Goal: Information Seeking & Learning: Check status

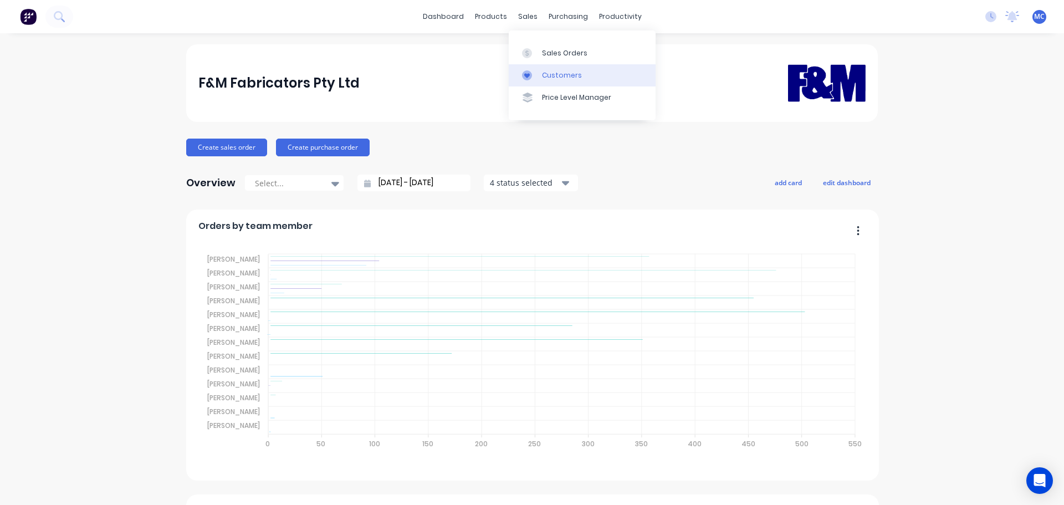
click at [563, 81] on link "Customers" at bounding box center [582, 75] width 147 height 22
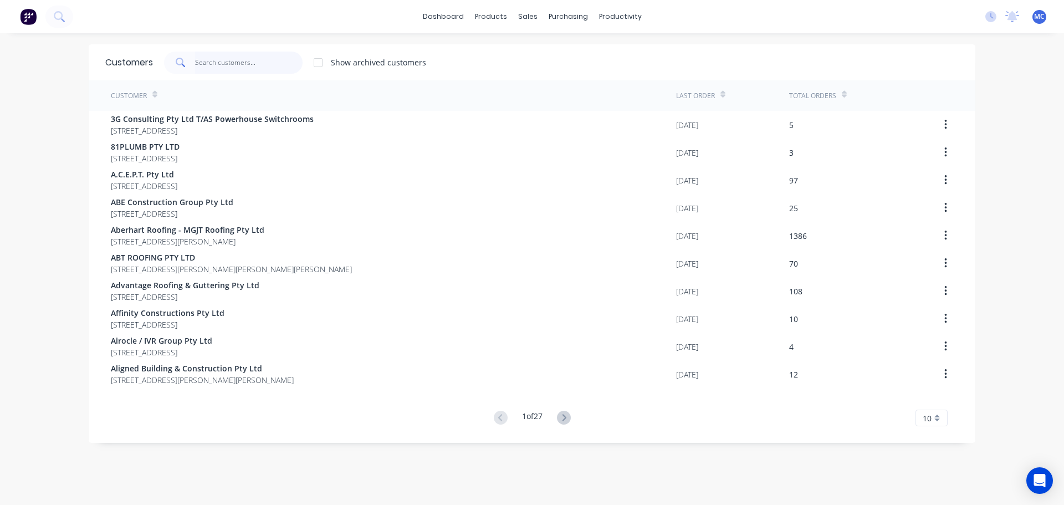
click at [230, 58] on input "text" at bounding box center [249, 63] width 108 height 22
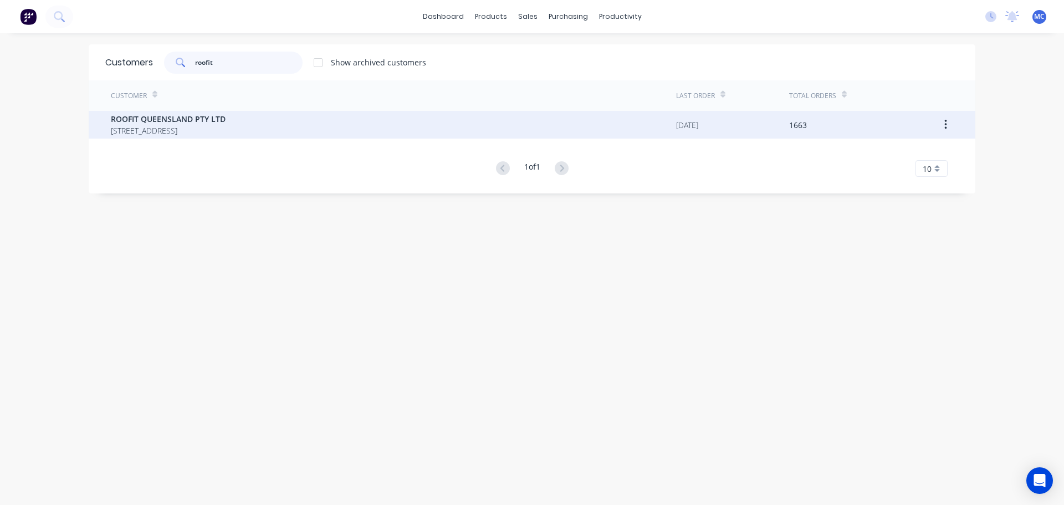
type input "roofit"
click at [137, 119] on span "ROOFIT QUEENSLAND PTY LTD" at bounding box center [168, 119] width 115 height 12
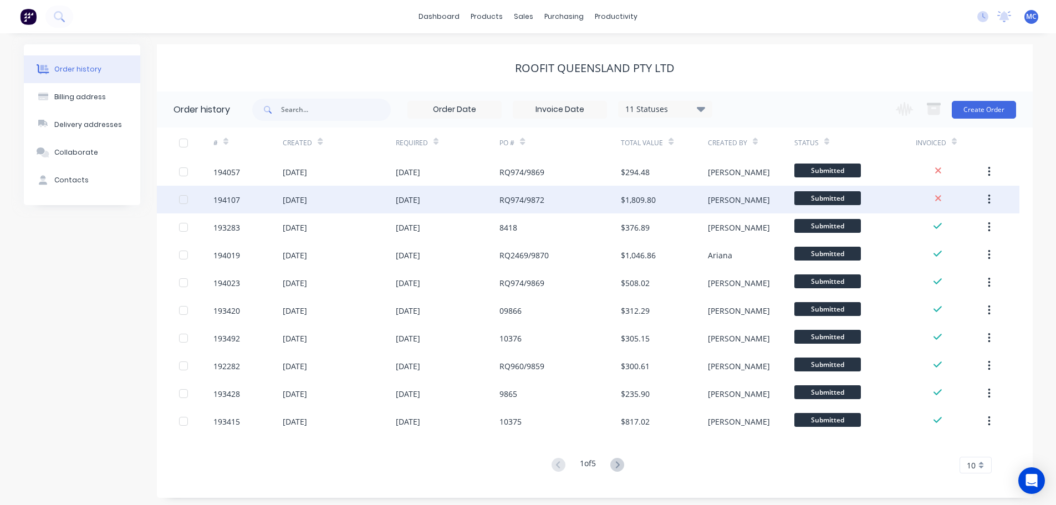
click at [989, 198] on icon "button" at bounding box center [988, 199] width 3 height 12
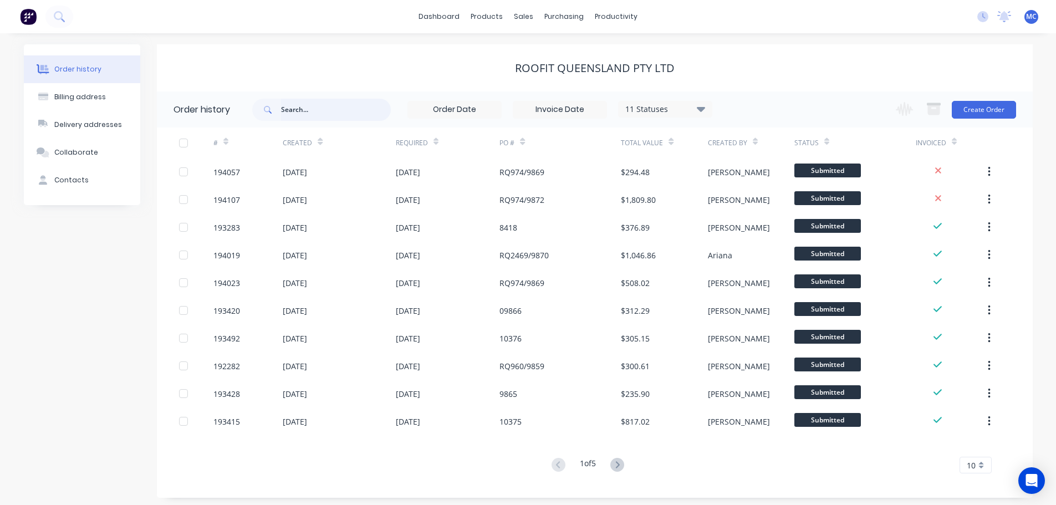
click at [305, 112] on input "text" at bounding box center [336, 110] width 110 height 22
type input "[PERSON_NAME]"
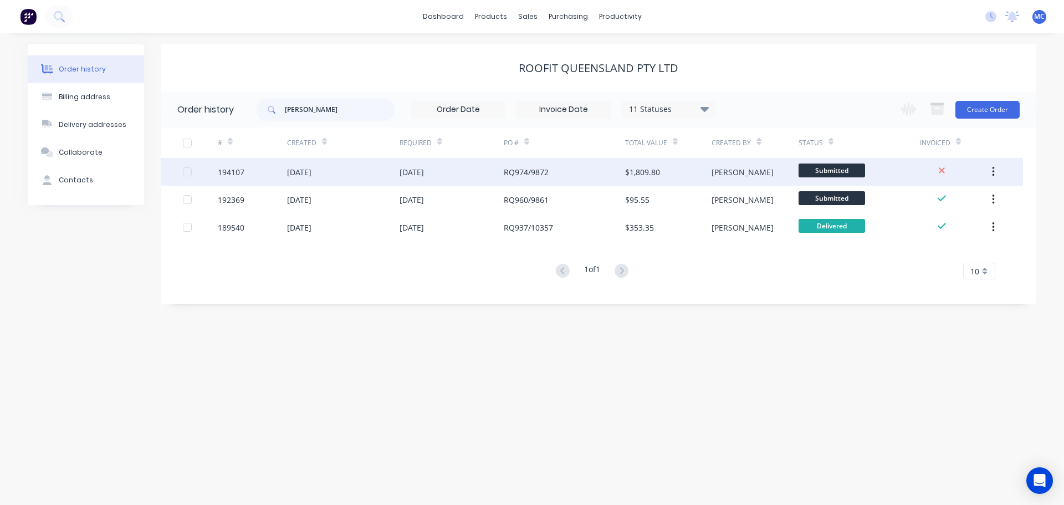
click at [479, 171] on div "[DATE]" at bounding box center [451, 172] width 104 height 28
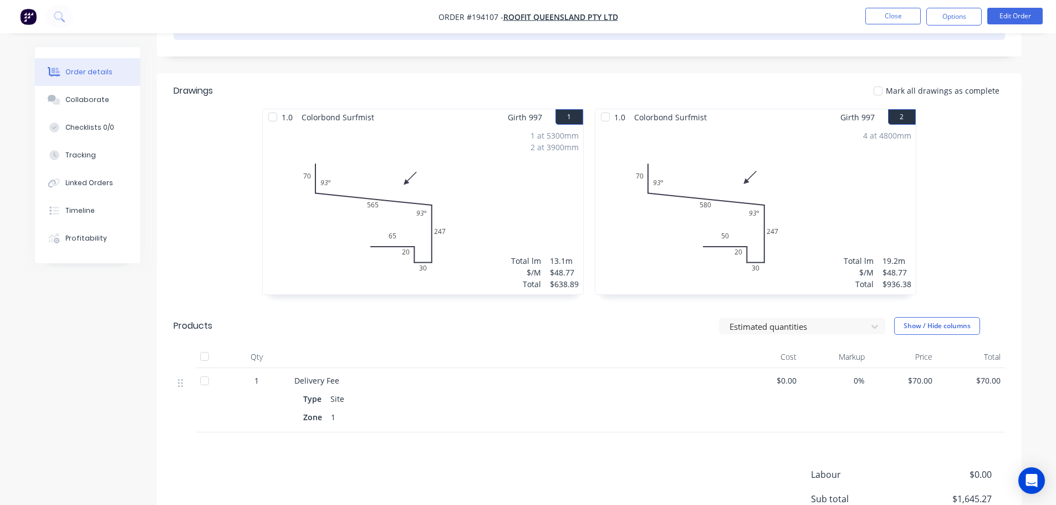
scroll to position [277, 0]
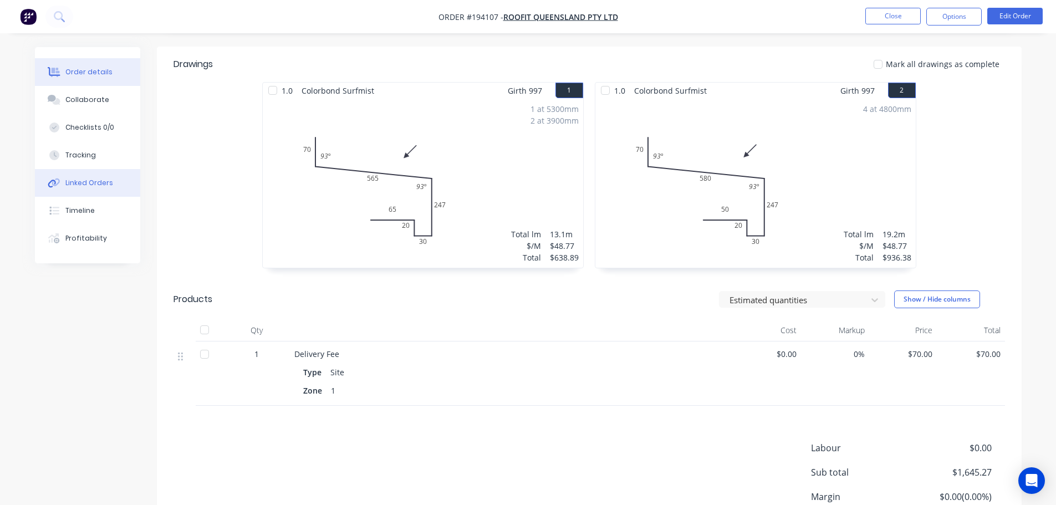
click at [87, 180] on div "Linked Orders" at bounding box center [89, 183] width 48 height 10
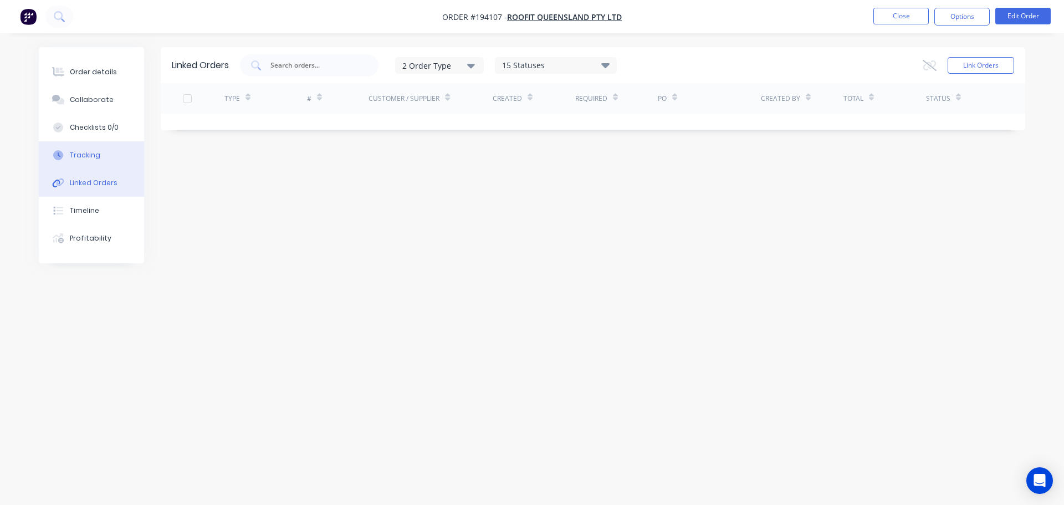
click at [81, 151] on div "Tracking" at bounding box center [85, 155] width 30 height 10
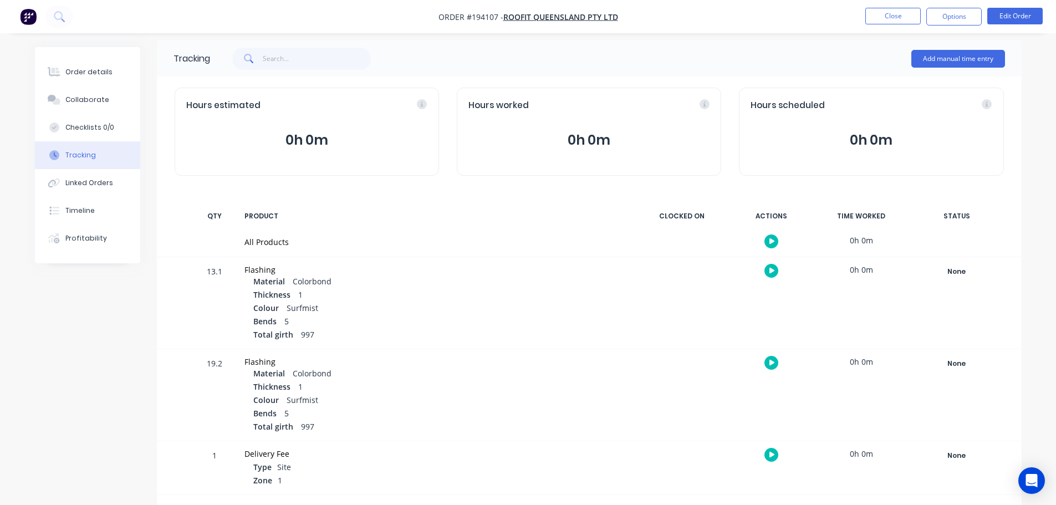
scroll to position [8, 0]
click at [80, 207] on div "Timeline" at bounding box center [79, 211] width 29 height 10
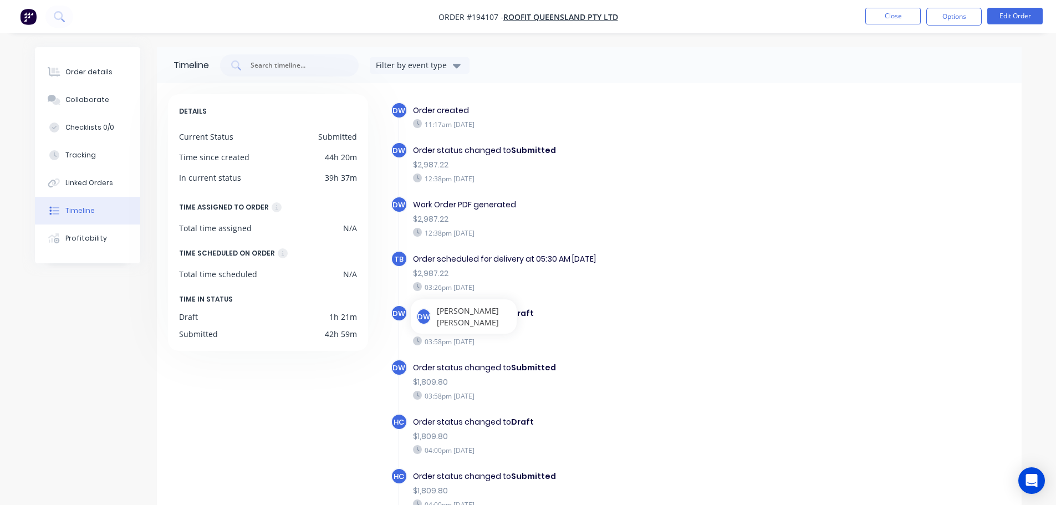
click at [397, 312] on span "DW" at bounding box center [398, 313] width 13 height 11
click at [449, 313] on span "[PERSON_NAME]" at bounding box center [474, 316] width 74 height 23
click at [771, 335] on div "Order status changed to Draft $1,809.80 03:58pm [DATE]" at bounding box center [604, 327] width 395 height 44
click at [350, 420] on div "DETAILS Current Status Submitted Time since created 44h 20m In current status 3…" at bounding box center [273, 333] width 211 height 479
click at [396, 310] on span "DW" at bounding box center [398, 313] width 13 height 11
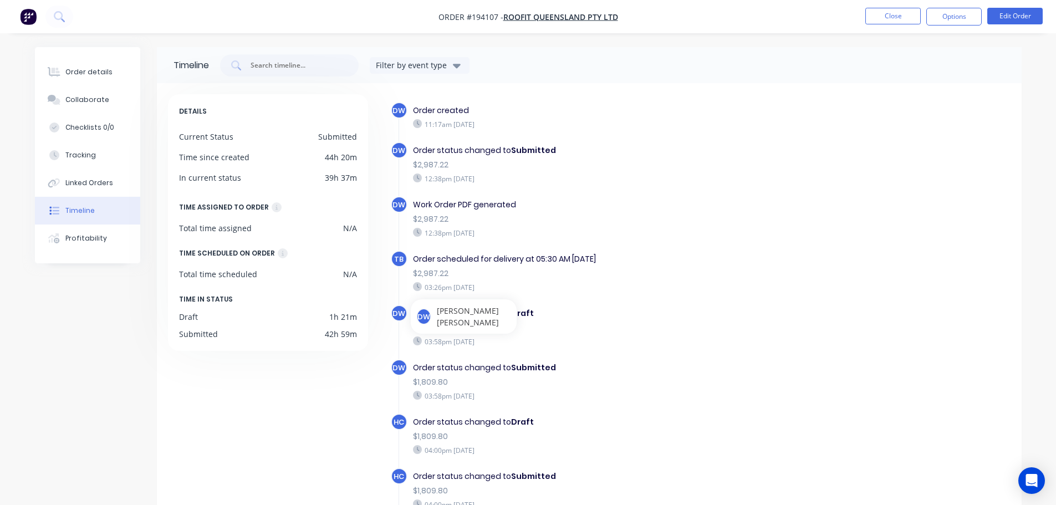
click at [469, 315] on span "[PERSON_NAME]" at bounding box center [474, 316] width 74 height 23
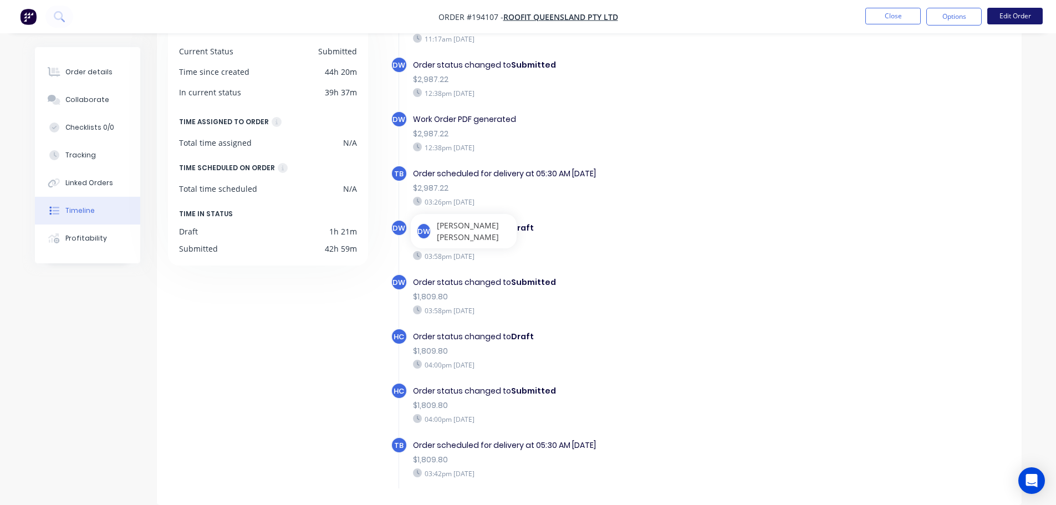
click at [1005, 14] on button "Edit Order" at bounding box center [1014, 16] width 55 height 17
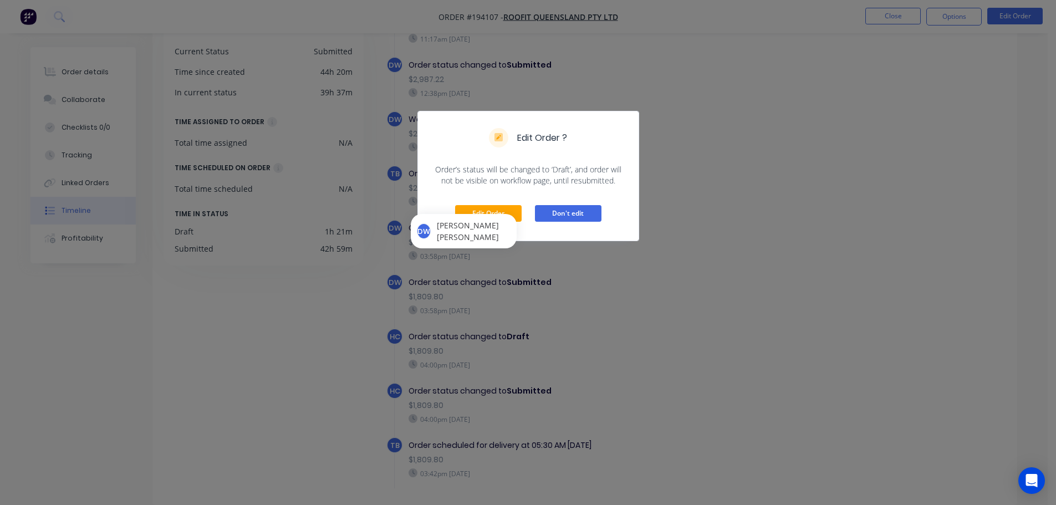
click at [562, 213] on button "Don't edit" at bounding box center [568, 213] width 66 height 17
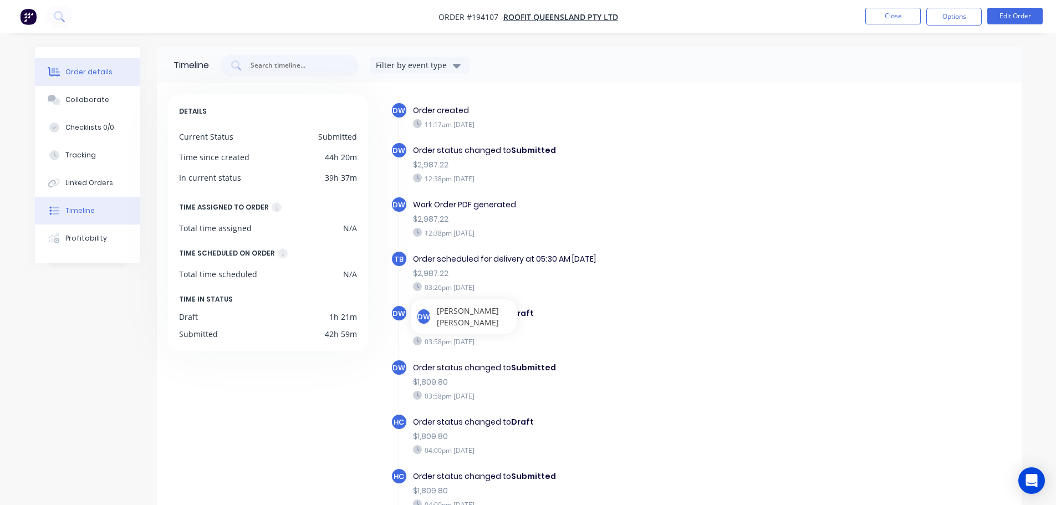
click at [73, 67] on div "Order details" at bounding box center [88, 72] width 47 height 10
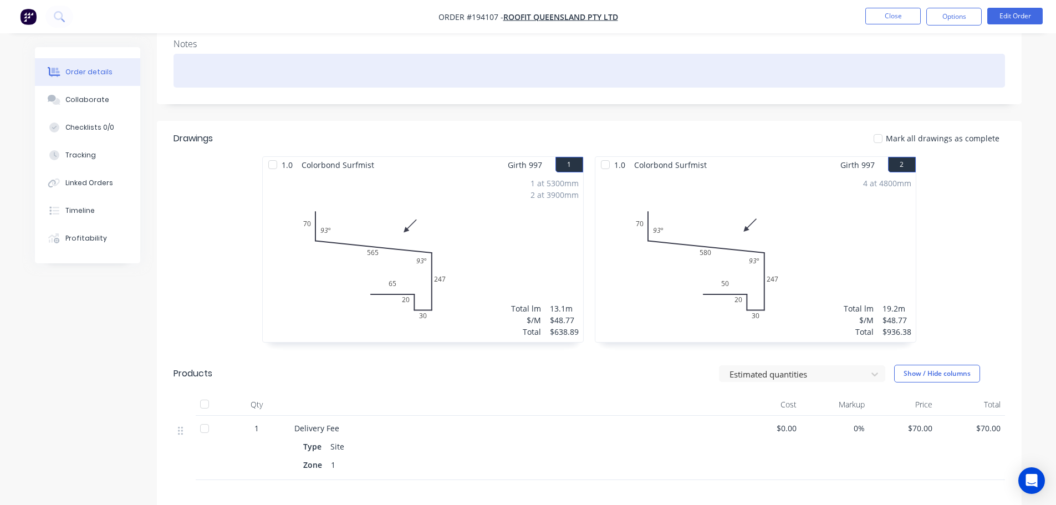
scroll to position [193, 0]
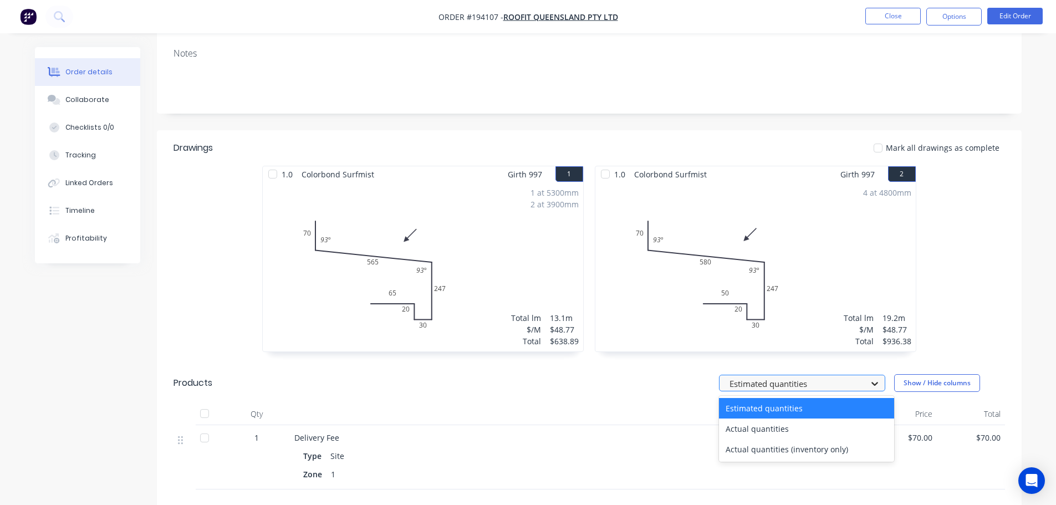
click at [875, 378] on icon at bounding box center [874, 383] width 11 height 11
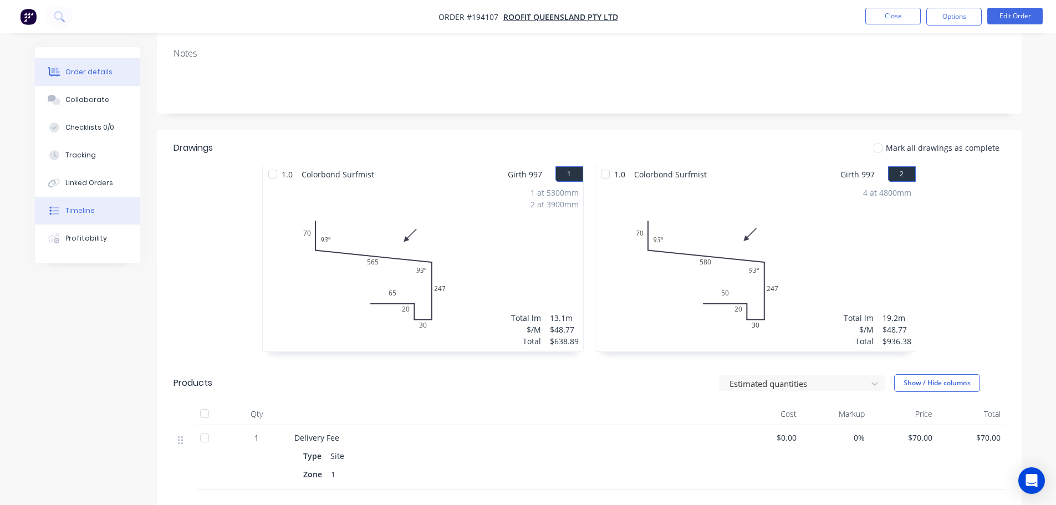
click at [80, 211] on div "Timeline" at bounding box center [79, 211] width 29 height 10
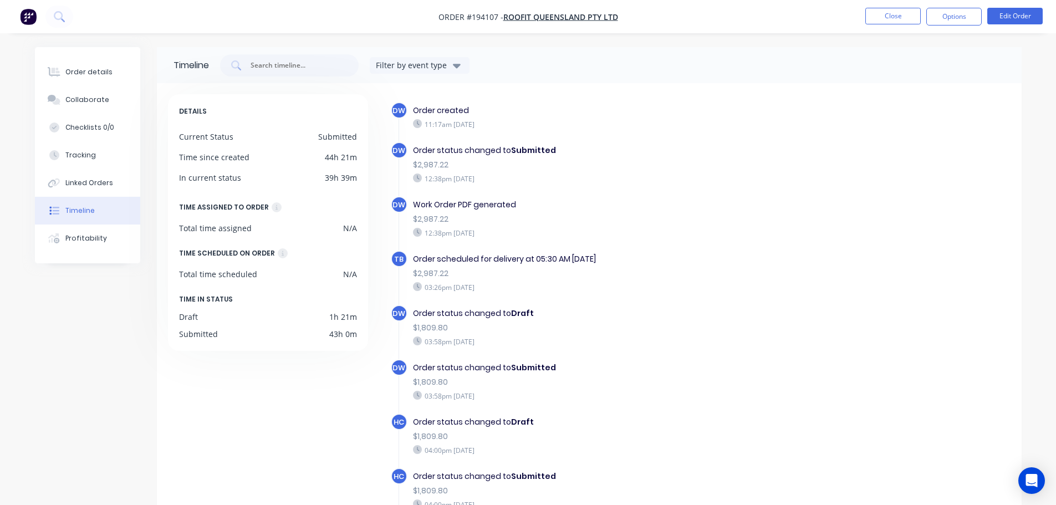
click at [460, 64] on icon "button" at bounding box center [457, 66] width 8 height 4
click at [462, 137] on div "button" at bounding box center [461, 137] width 22 height 22
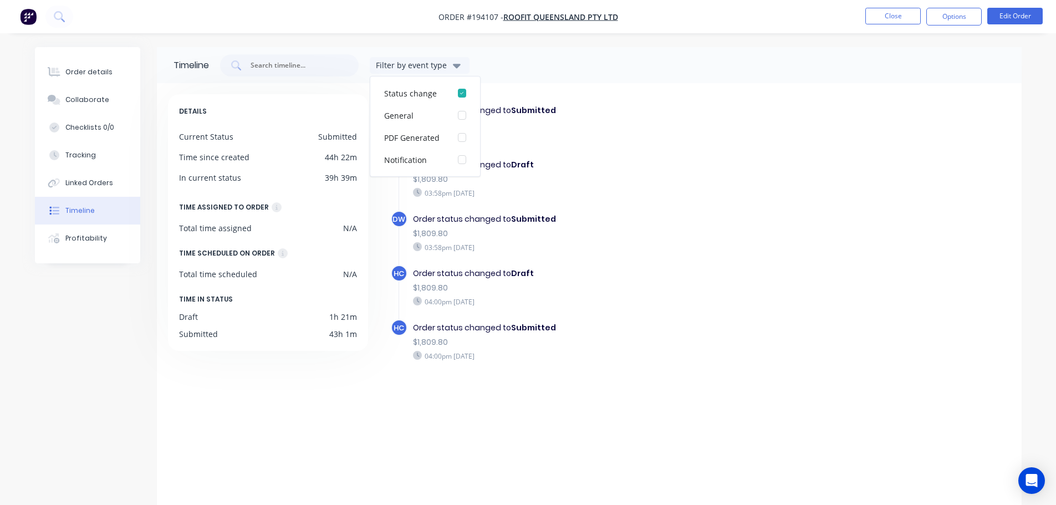
click at [761, 241] on div "Order status changed to Submitted $1,809.80 03:58pm [DATE]" at bounding box center [604, 233] width 395 height 44
click at [458, 66] on icon "button" at bounding box center [457, 66] width 8 height 4
click at [462, 90] on div "button" at bounding box center [461, 93] width 22 height 22
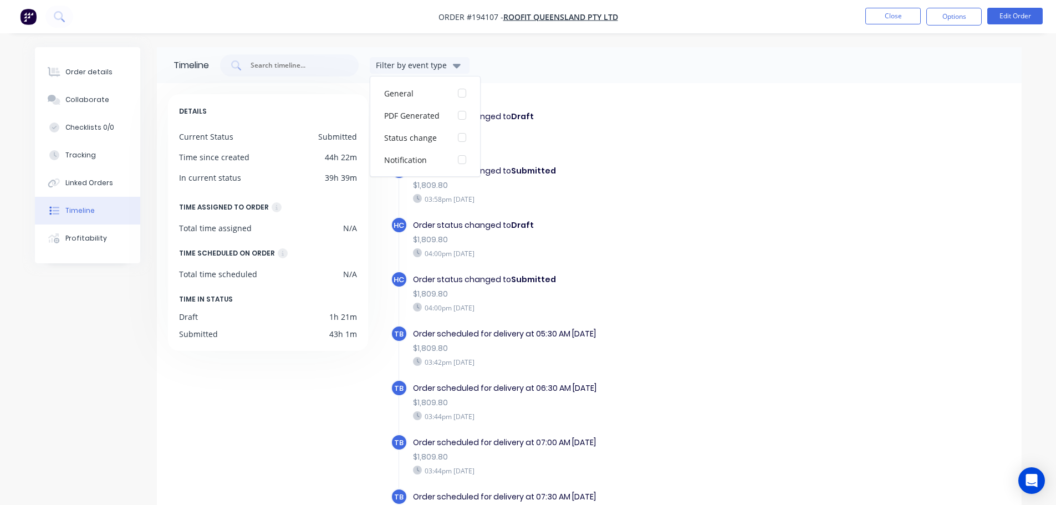
click at [798, 159] on div "DW Order status changed to Draft $1,809.80 03:58pm [DATE]" at bounding box center [610, 135] width 438 height 54
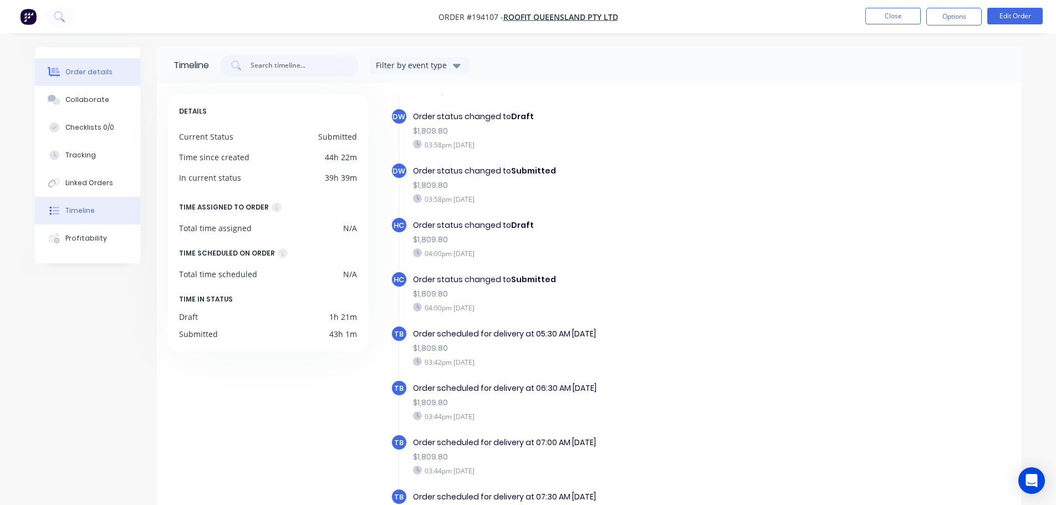
click at [90, 70] on div "Order details" at bounding box center [88, 72] width 47 height 10
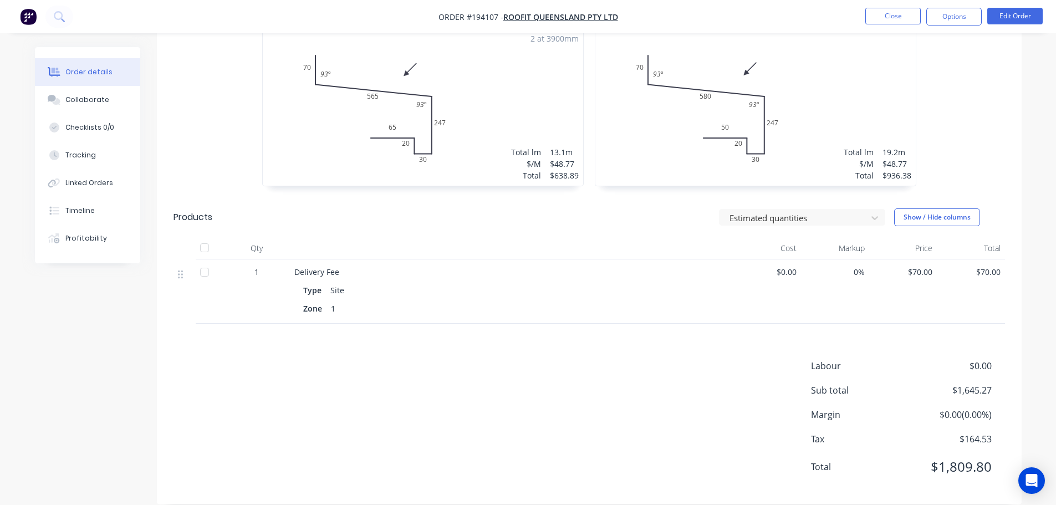
scroll to position [360, 0]
click at [940, 208] on button "Show / Hide columns" at bounding box center [937, 217] width 86 height 18
click at [982, 119] on div "1.0 Colorbond Surfmist Girth 997 1 0 70 565 247 30 20 65 93 º 93 º 0 70 565 247…" at bounding box center [589, 97] width 864 height 197
click at [876, 216] on icon at bounding box center [874, 218] width 7 height 4
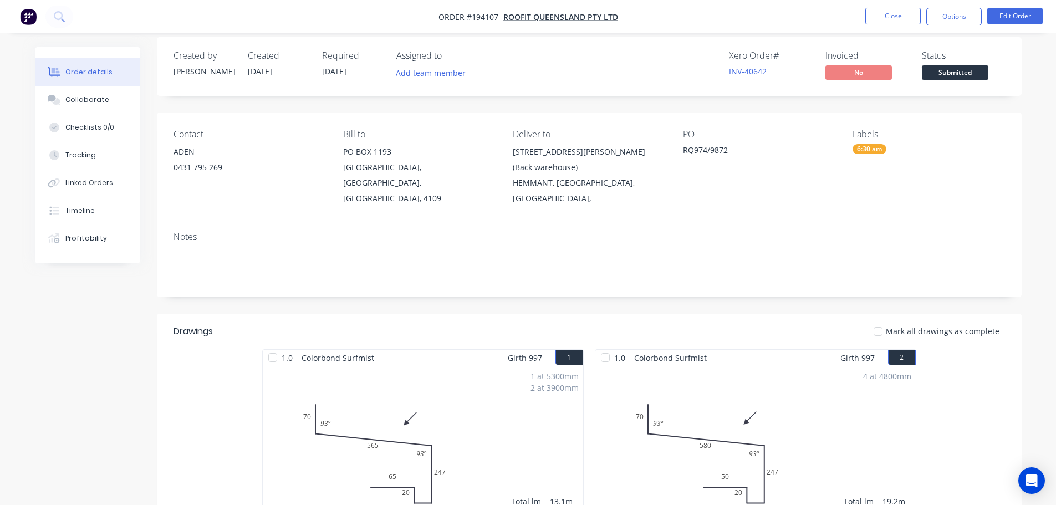
scroll to position [0, 0]
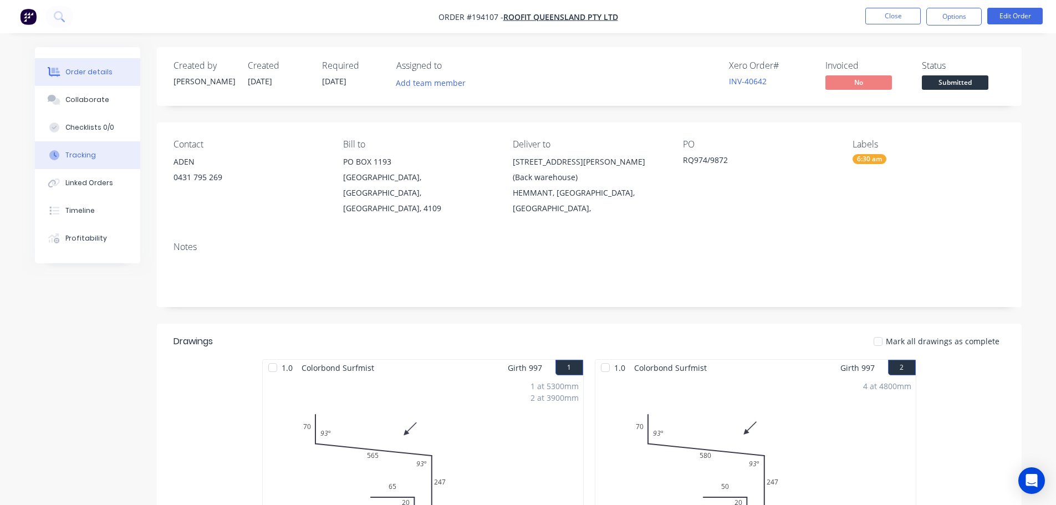
click at [74, 153] on div "Tracking" at bounding box center [80, 155] width 30 height 10
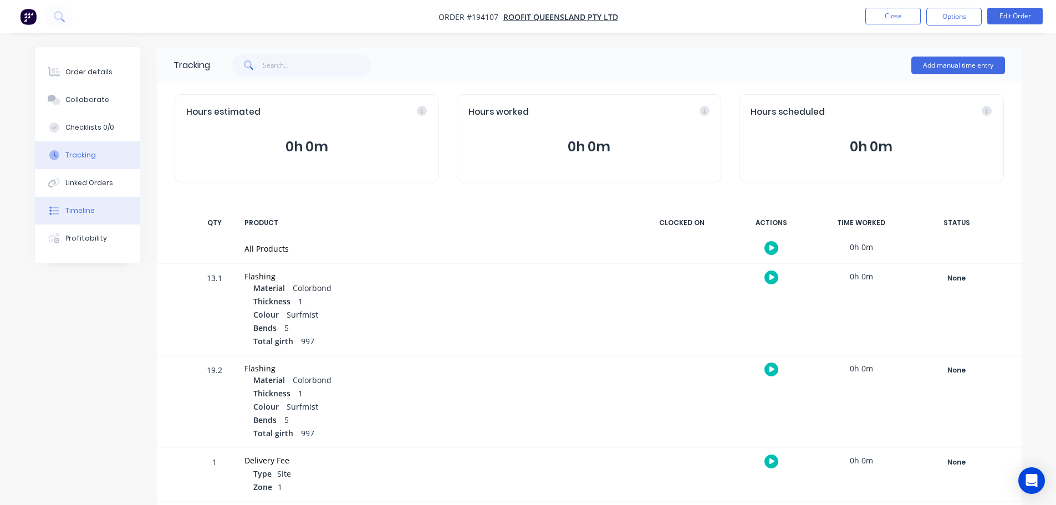
click at [78, 217] on button "Timeline" at bounding box center [87, 211] width 105 height 28
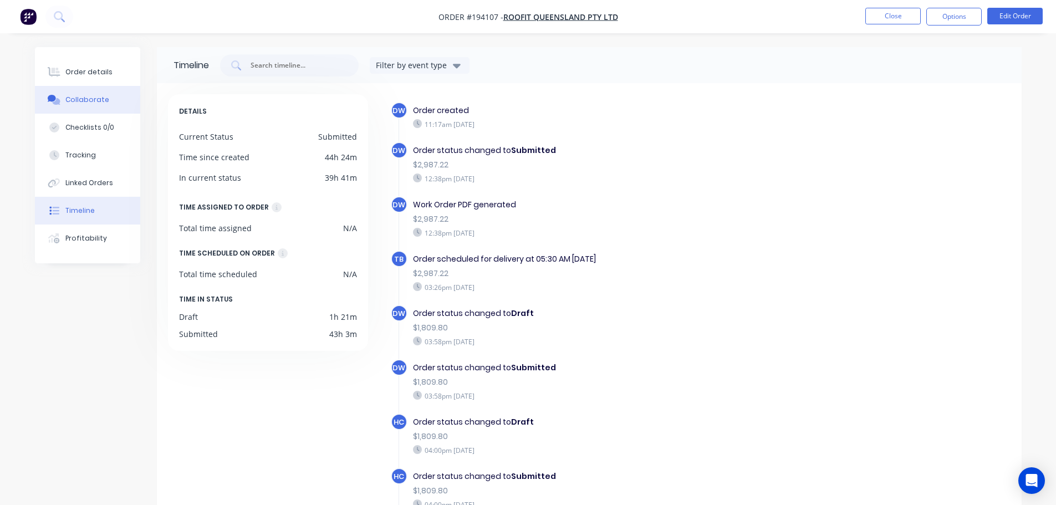
click at [83, 96] on div "Collaborate" at bounding box center [87, 100] width 44 height 10
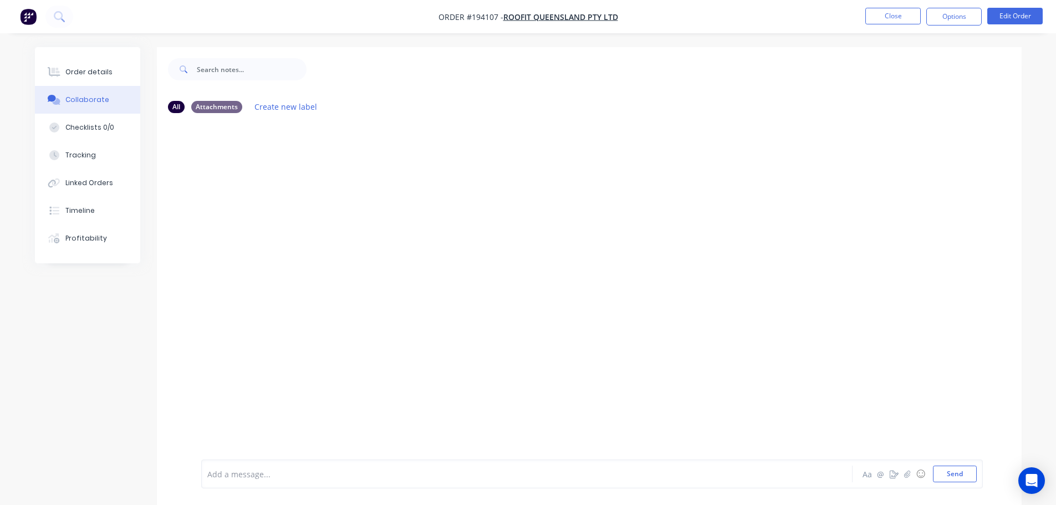
click at [83, 96] on div "Collaborate" at bounding box center [87, 100] width 44 height 10
click at [85, 67] on div "Order details" at bounding box center [88, 72] width 47 height 10
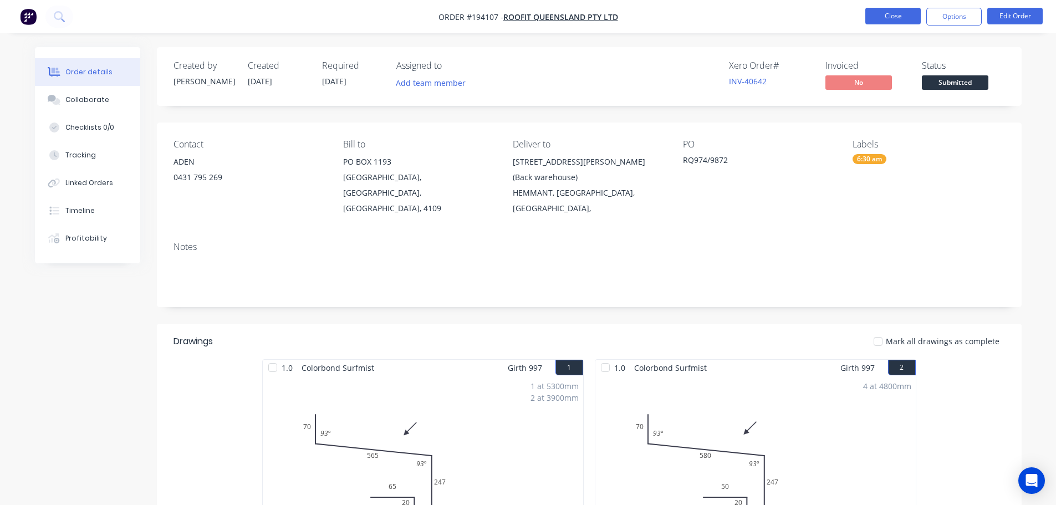
click at [885, 18] on button "Close" at bounding box center [892, 16] width 55 height 17
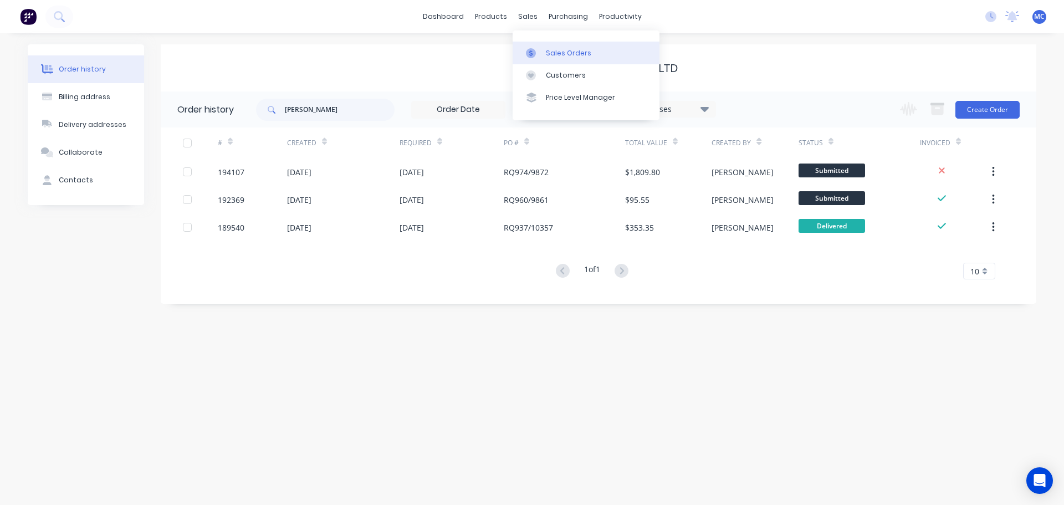
click at [561, 52] on div "Sales Orders" at bounding box center [568, 53] width 45 height 10
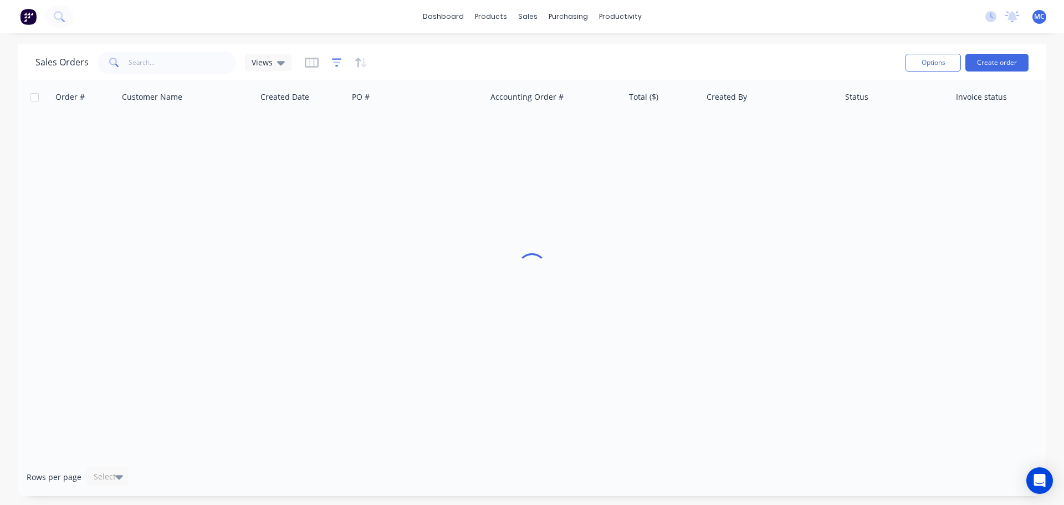
click at [333, 61] on icon "button" at bounding box center [337, 62] width 10 height 11
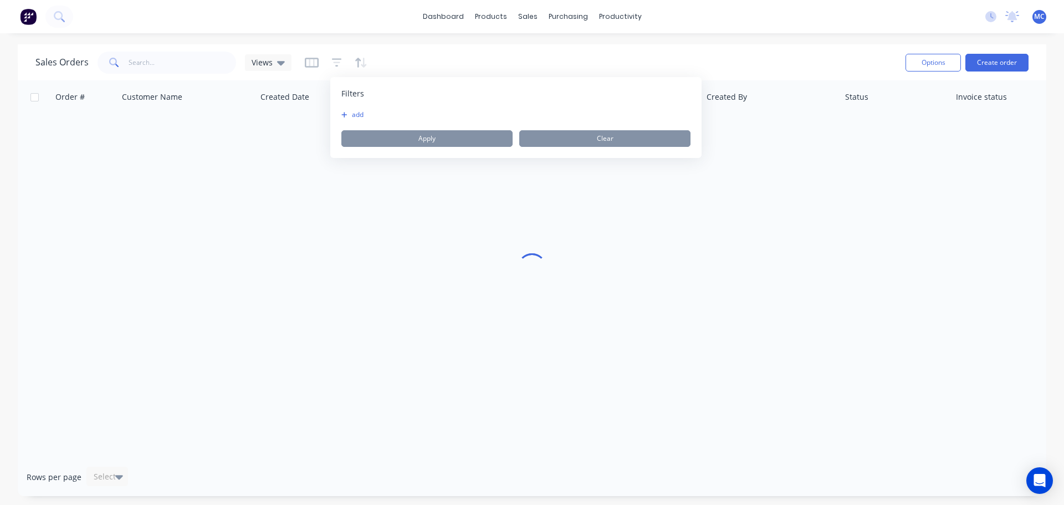
click at [365, 113] on button "add" at bounding box center [355, 114] width 28 height 9
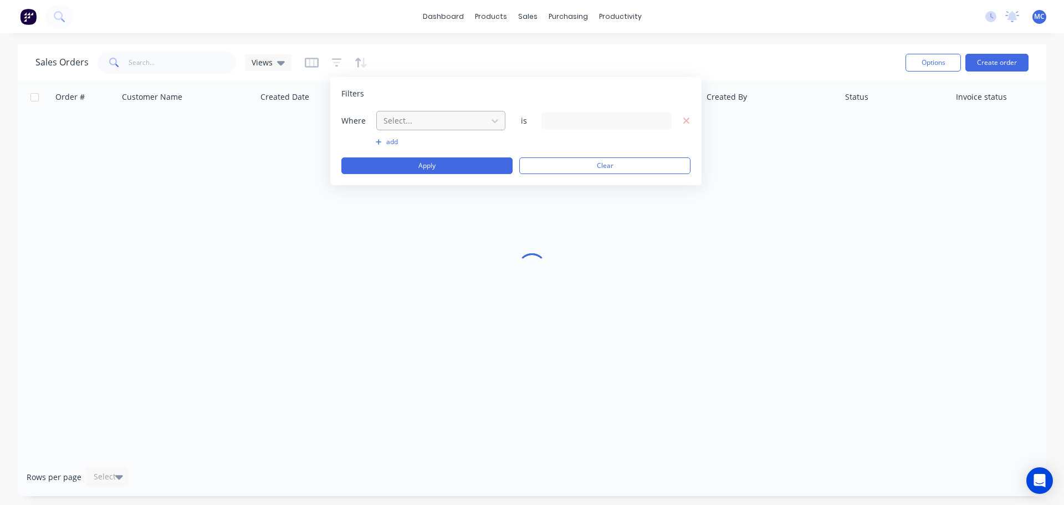
click at [416, 121] on div at bounding box center [431, 121] width 99 height 14
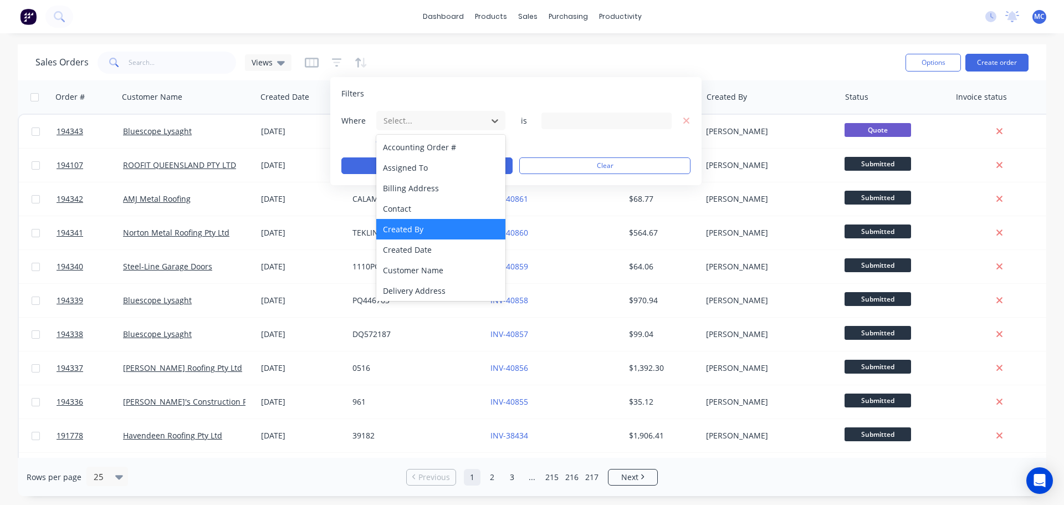
click at [410, 227] on div "Created By" at bounding box center [440, 229] width 129 height 21
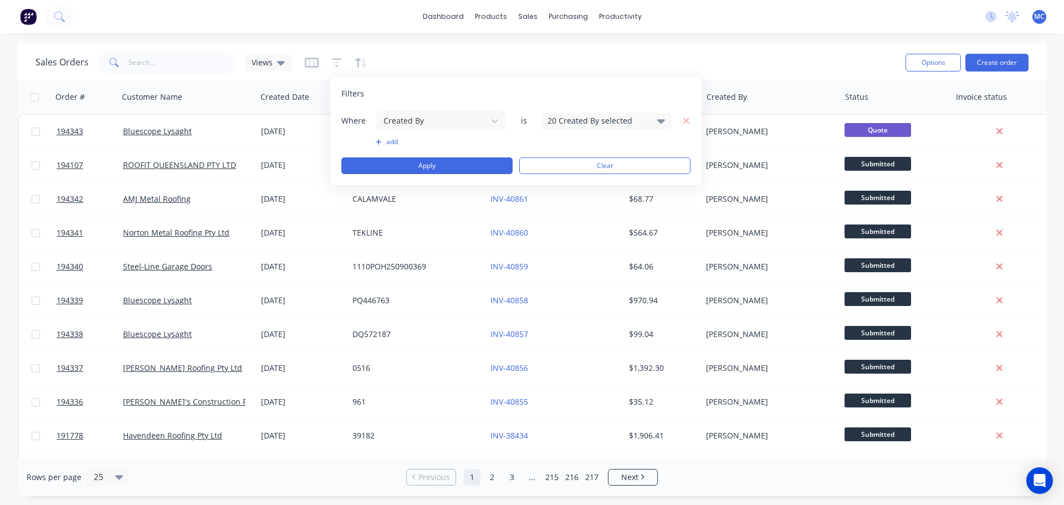
click at [587, 124] on div "20 Created By selected" at bounding box center [597, 121] width 100 height 12
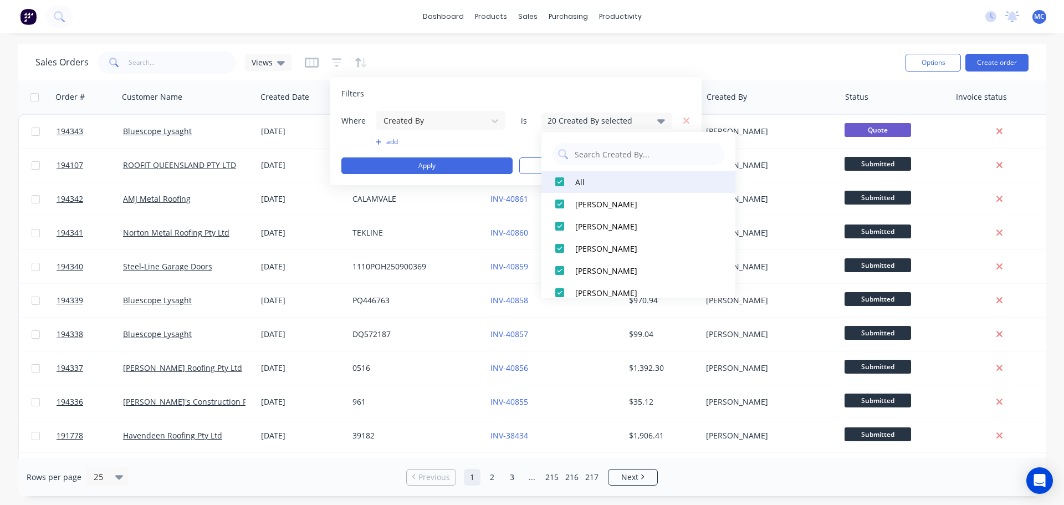
click at [560, 179] on div at bounding box center [560, 182] width 22 height 22
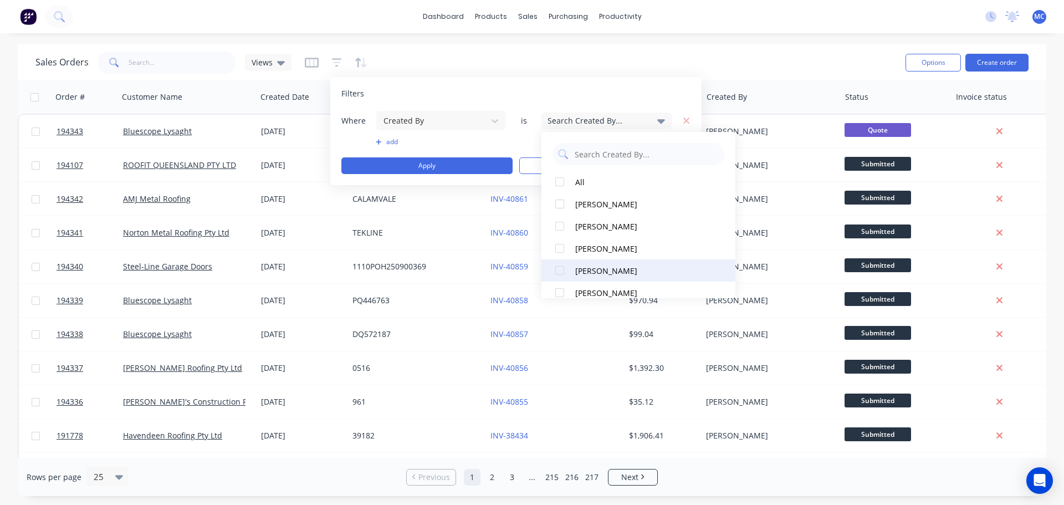
click at [559, 268] on div at bounding box center [560, 270] width 22 height 22
click at [383, 141] on button "add" at bounding box center [441, 141] width 130 height 9
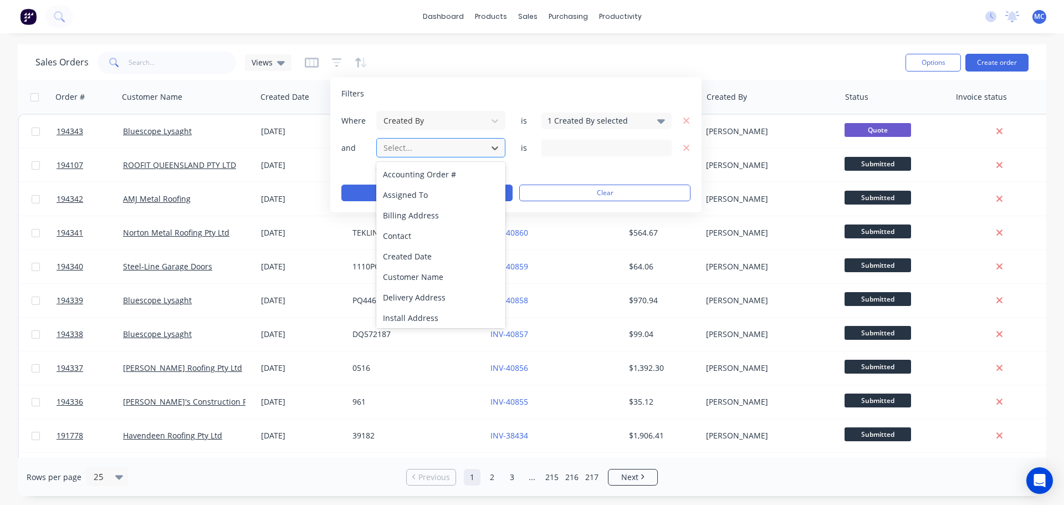
click at [407, 150] on div at bounding box center [431, 148] width 99 height 14
click at [405, 255] on div "Created Date" at bounding box center [440, 256] width 129 height 21
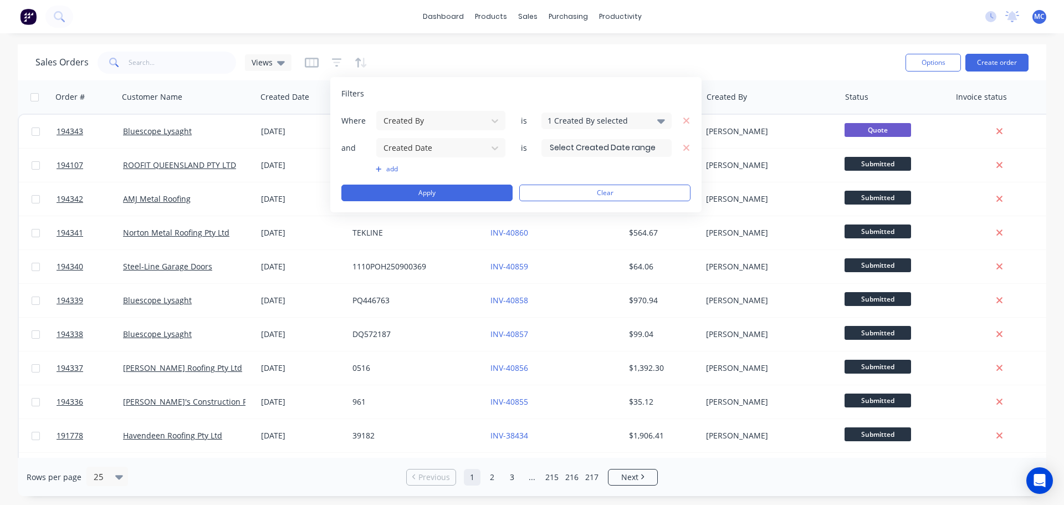
click at [588, 151] on input at bounding box center [606, 148] width 129 height 17
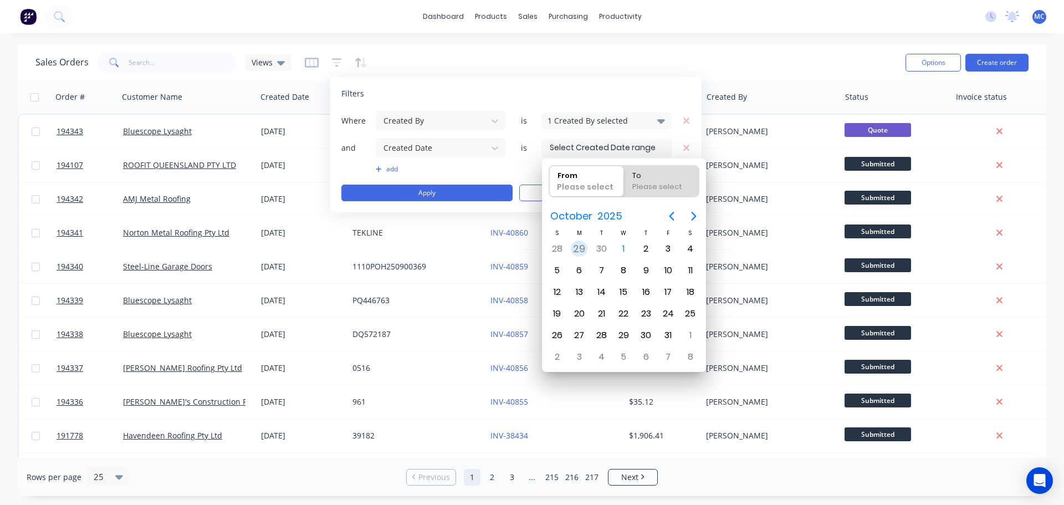
click at [580, 248] on div "29" at bounding box center [579, 248] width 17 height 17
type input "[DATE]"
radio input "false"
radio input "true"
click at [580, 248] on div "29" at bounding box center [579, 248] width 17 height 17
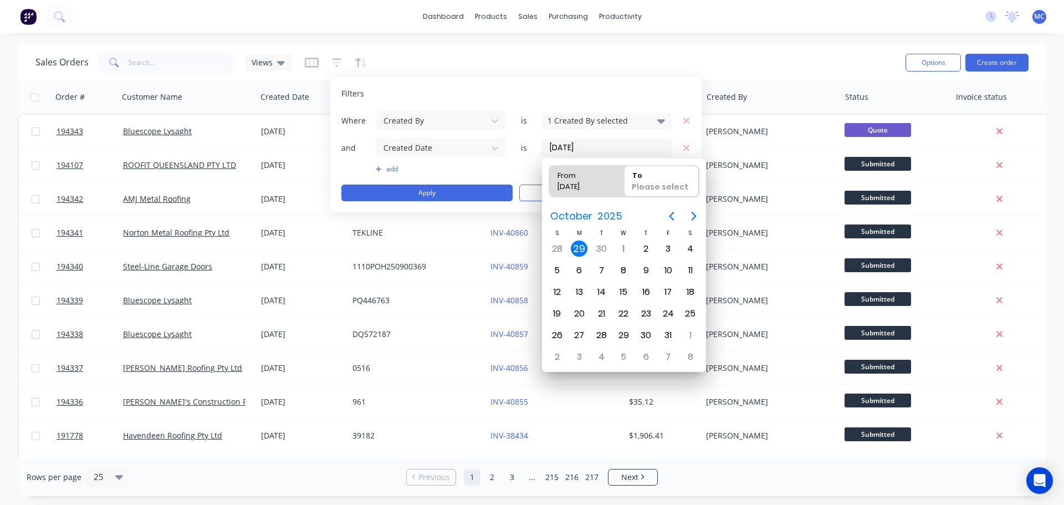
type input "[DATE] - [DATE]"
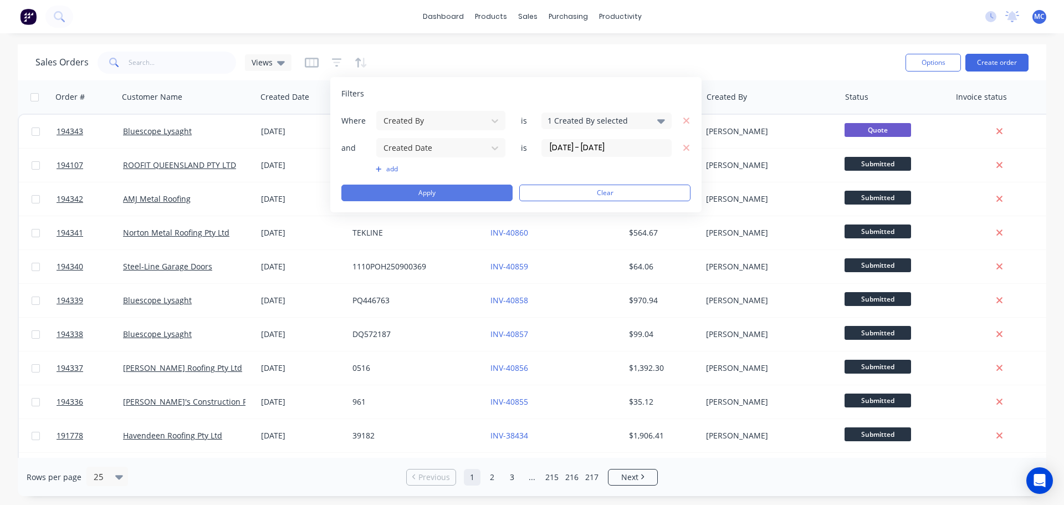
click at [448, 186] on button "Apply" at bounding box center [426, 193] width 171 height 17
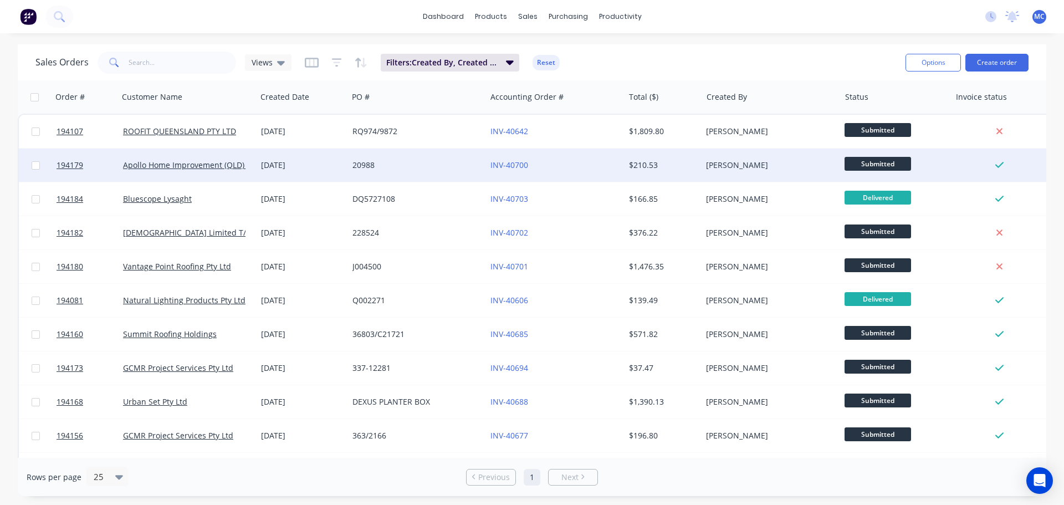
click at [413, 162] on div "20988" at bounding box center [413, 165] width 123 height 11
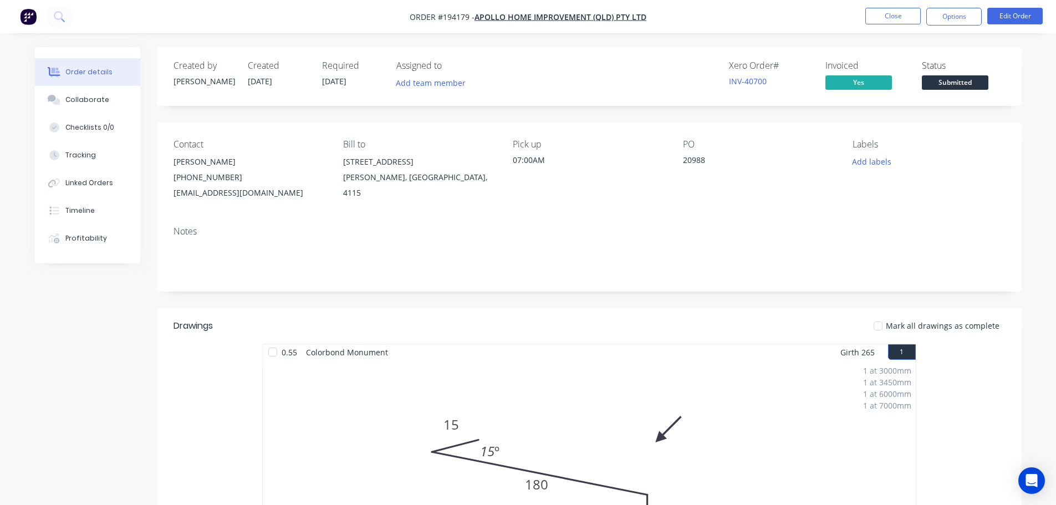
click at [73, 66] on button "Order details" at bounding box center [87, 72] width 105 height 28
click at [80, 199] on button "Timeline" at bounding box center [87, 211] width 105 height 28
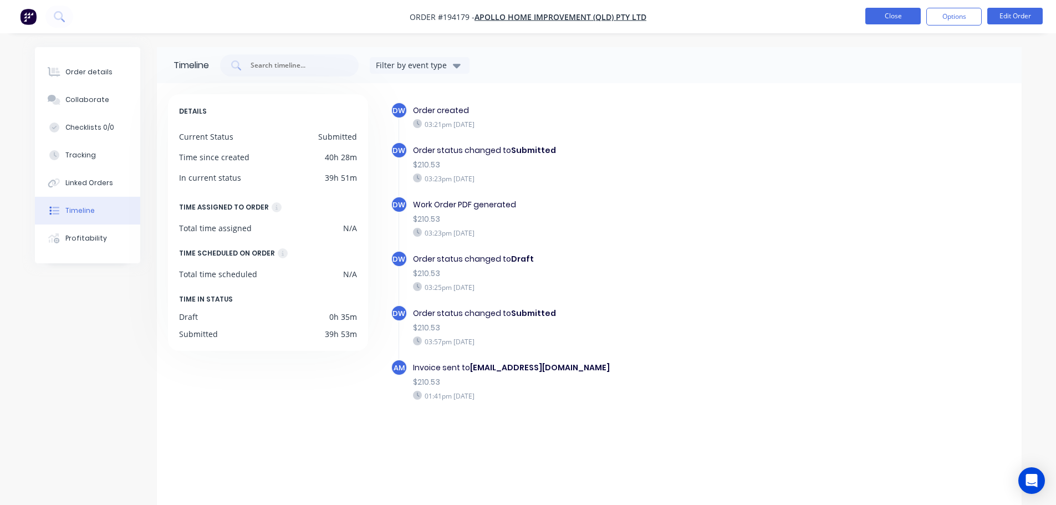
click at [885, 16] on button "Close" at bounding box center [892, 16] width 55 height 17
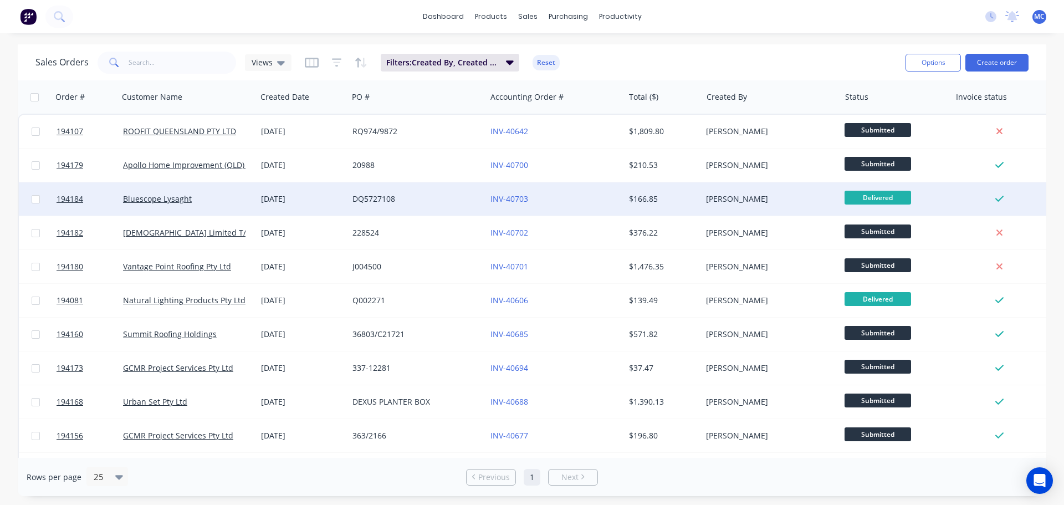
click at [424, 198] on div "DQ5727108" at bounding box center [413, 198] width 123 height 11
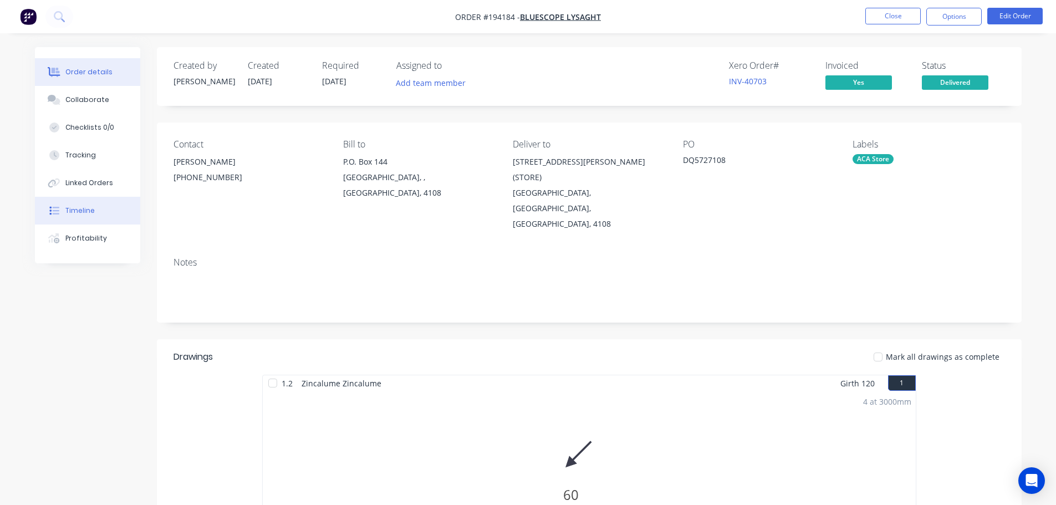
click at [76, 208] on div "Timeline" at bounding box center [79, 211] width 29 height 10
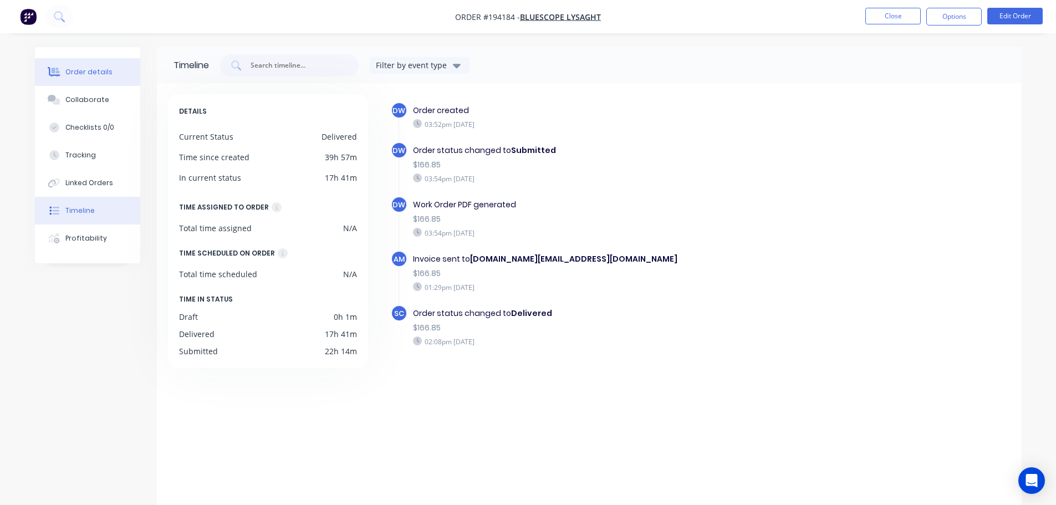
click at [75, 70] on div "Order details" at bounding box center [88, 72] width 47 height 10
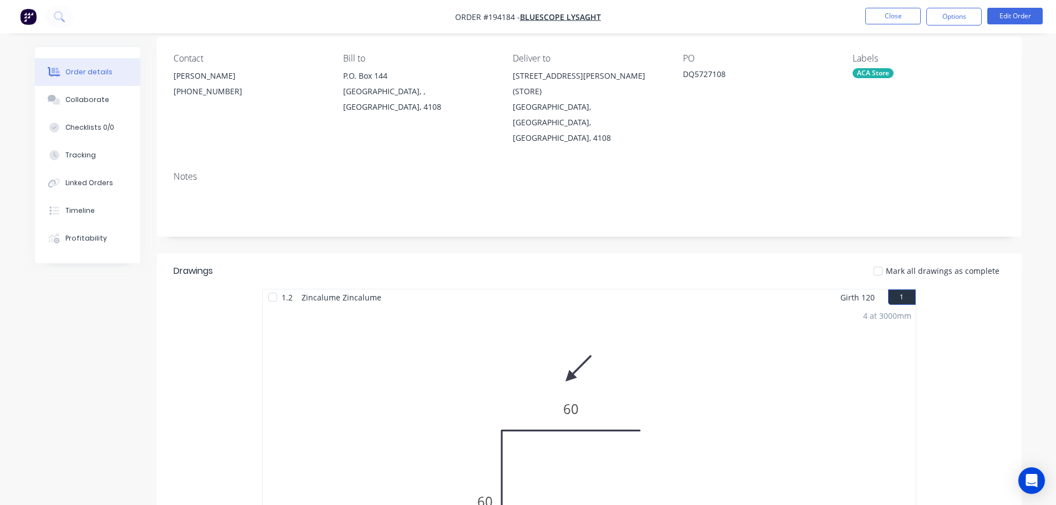
scroll to position [55, 0]
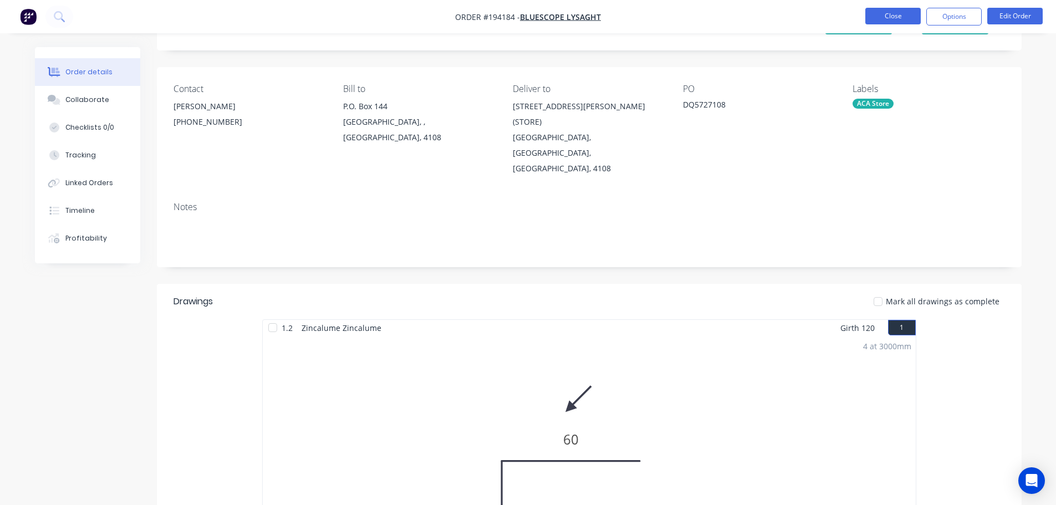
click at [914, 12] on button "Close" at bounding box center [892, 16] width 55 height 17
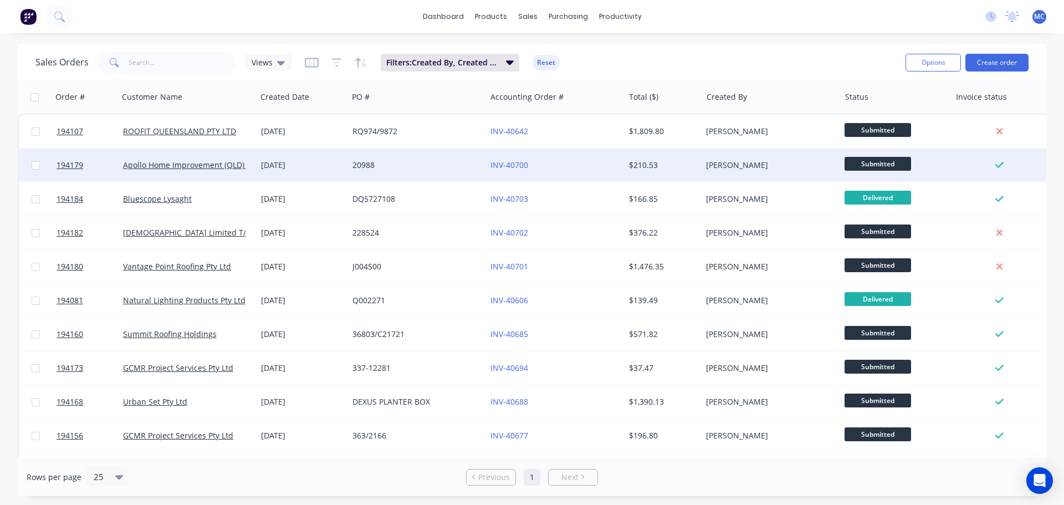
click at [414, 163] on div "20988" at bounding box center [413, 165] width 123 height 11
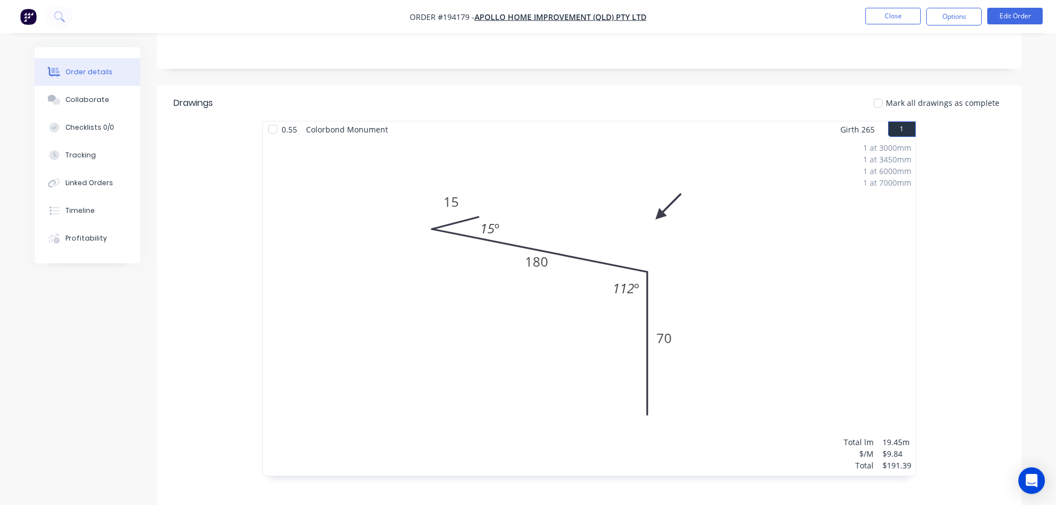
scroll to position [166, 0]
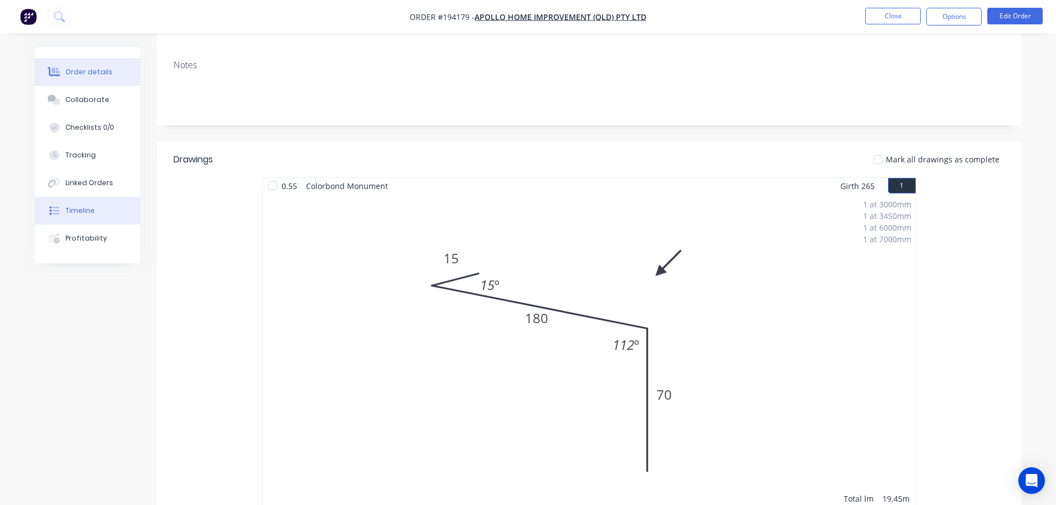
click at [84, 209] on div "Timeline" at bounding box center [79, 211] width 29 height 10
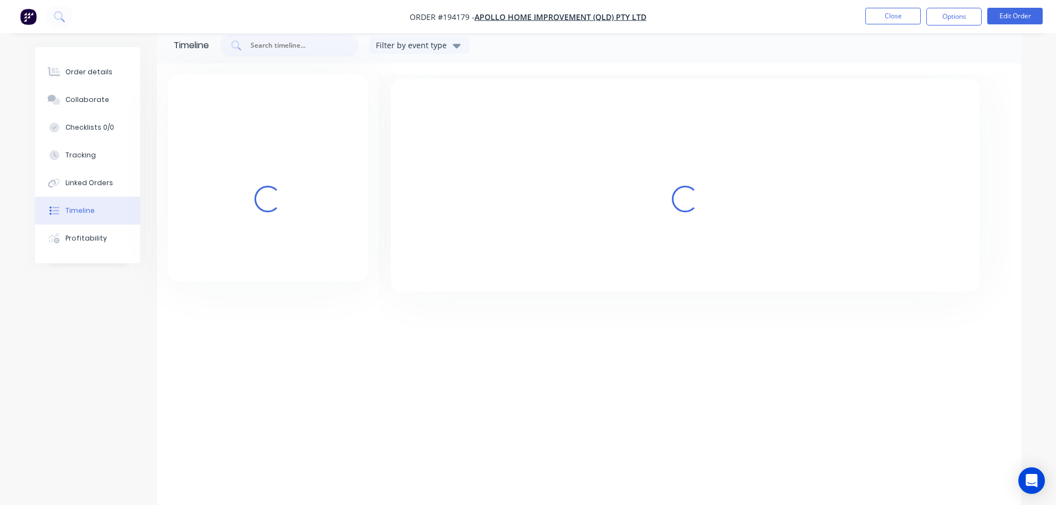
scroll to position [20, 0]
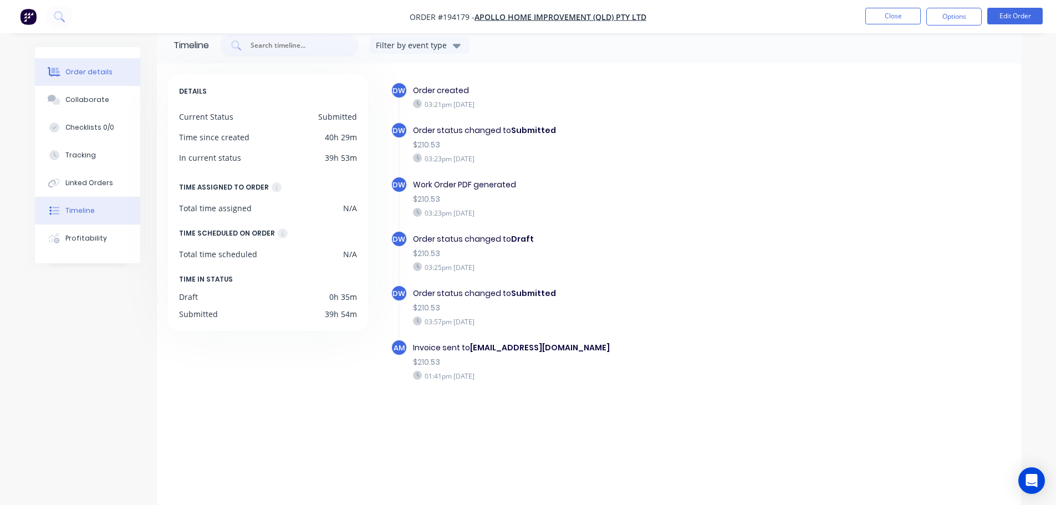
click at [81, 70] on div "Order details" at bounding box center [88, 72] width 47 height 10
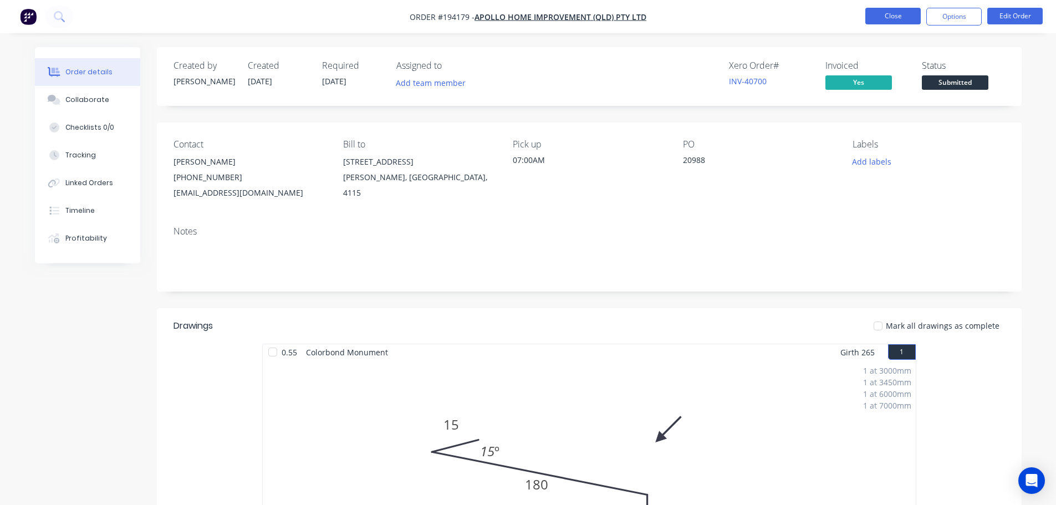
click at [893, 14] on button "Close" at bounding box center [892, 16] width 55 height 17
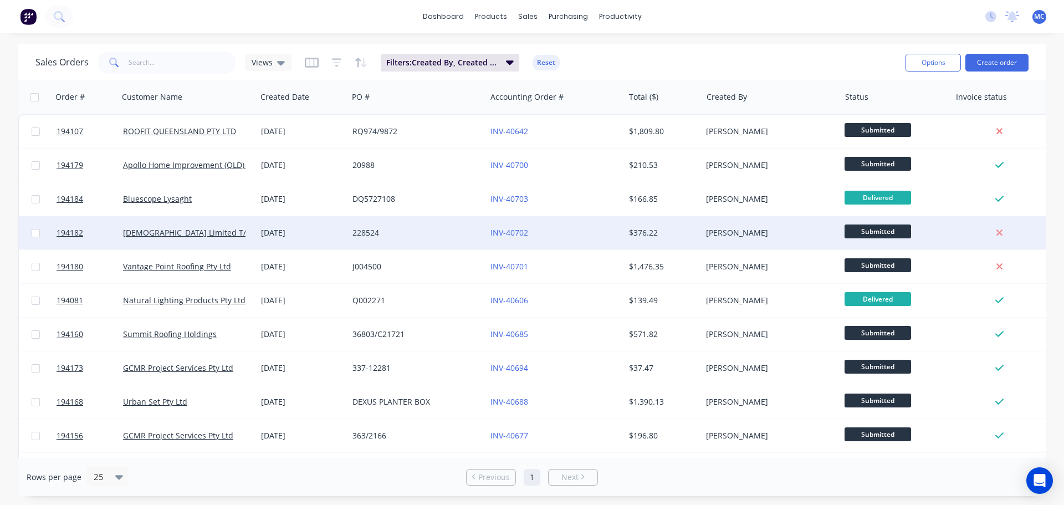
click at [437, 235] on div "228524" at bounding box center [413, 232] width 123 height 11
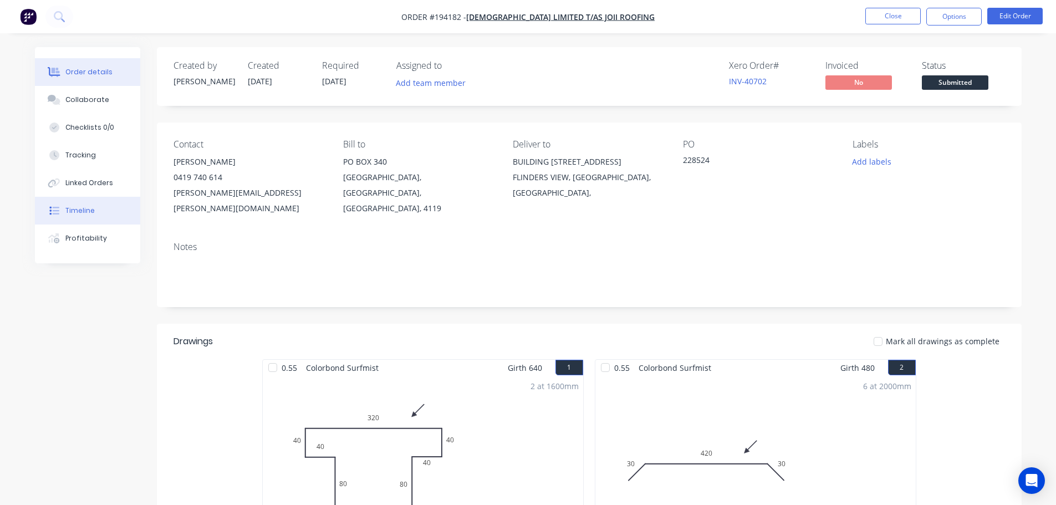
click at [76, 209] on div "Timeline" at bounding box center [79, 211] width 29 height 10
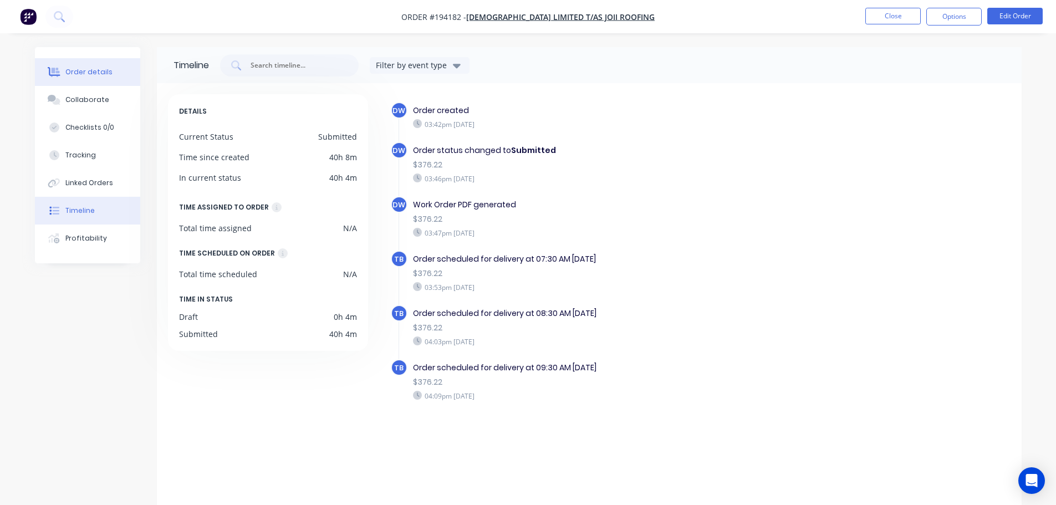
click at [93, 71] on div "Order details" at bounding box center [88, 72] width 47 height 10
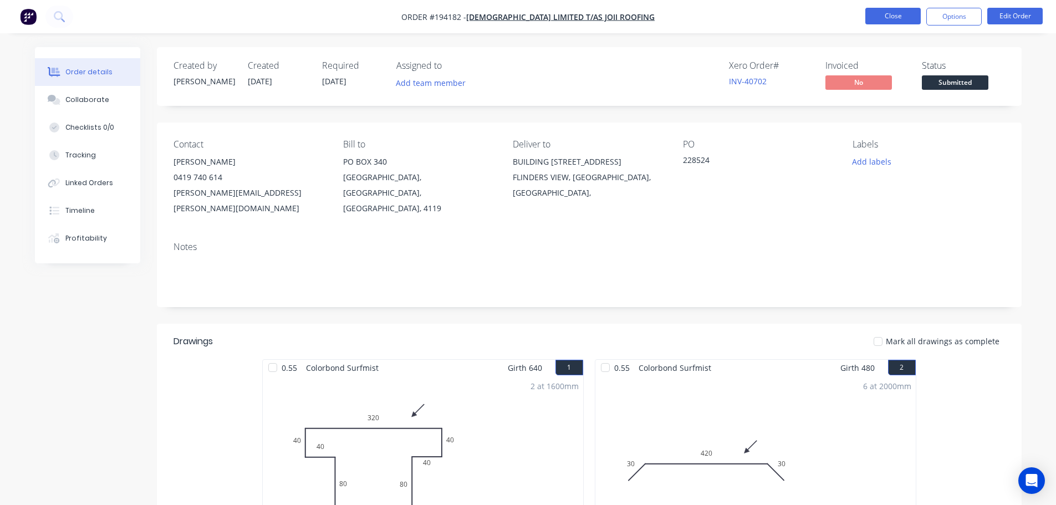
click at [886, 18] on button "Close" at bounding box center [892, 16] width 55 height 17
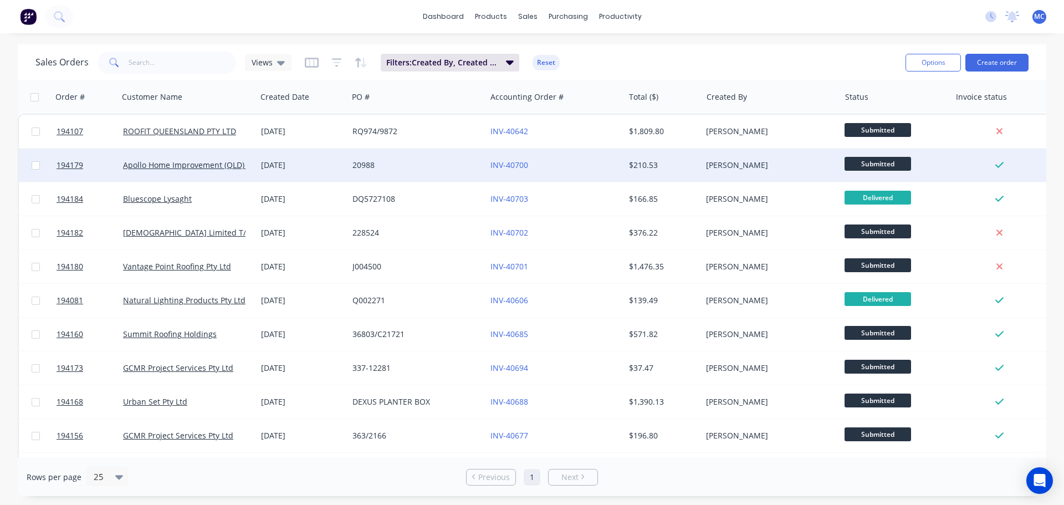
click at [352, 169] on div "20988" at bounding box center [417, 164] width 138 height 33
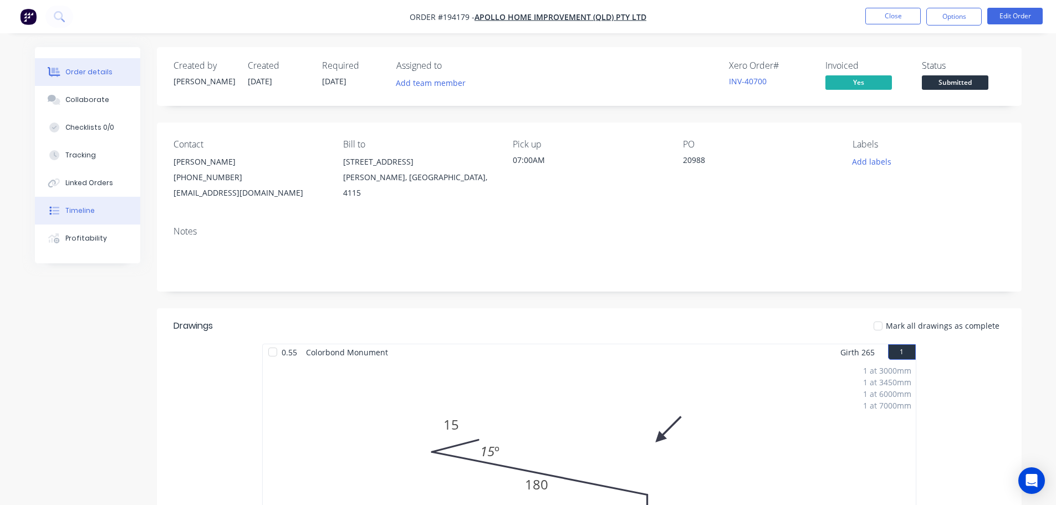
click at [80, 208] on div "Timeline" at bounding box center [79, 211] width 29 height 10
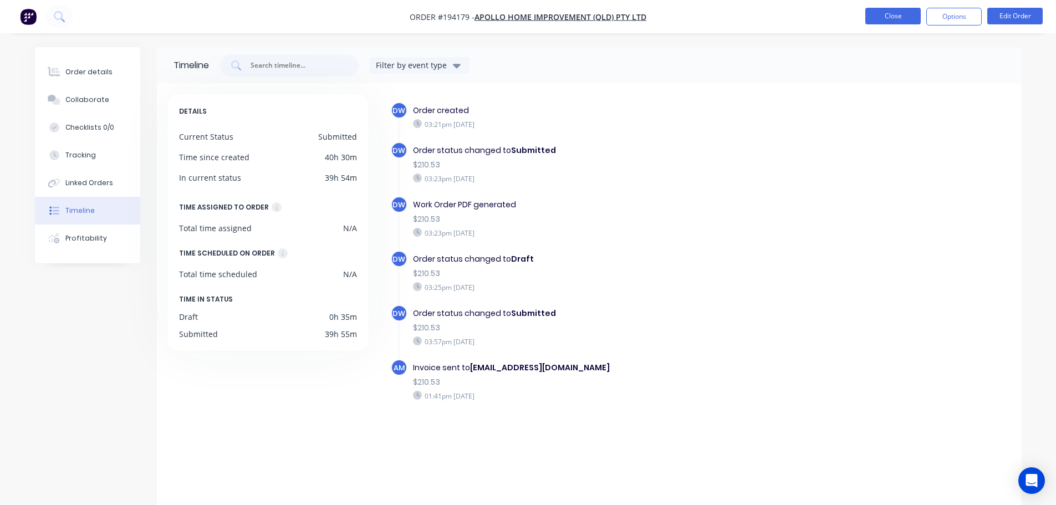
click at [888, 16] on button "Close" at bounding box center [892, 16] width 55 height 17
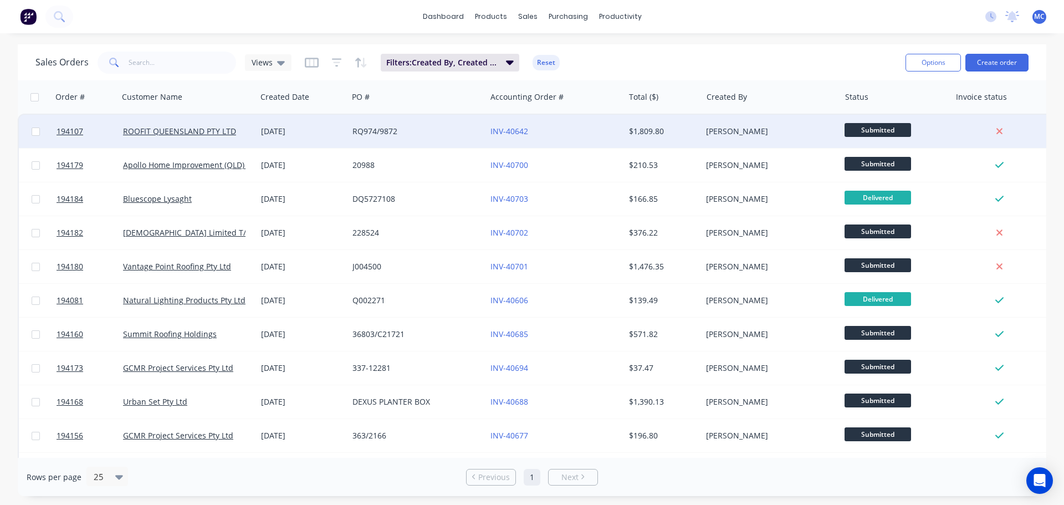
click at [247, 135] on div "ROOFIT QUEENSLAND PTY LTD" at bounding box center [187, 131] width 129 height 11
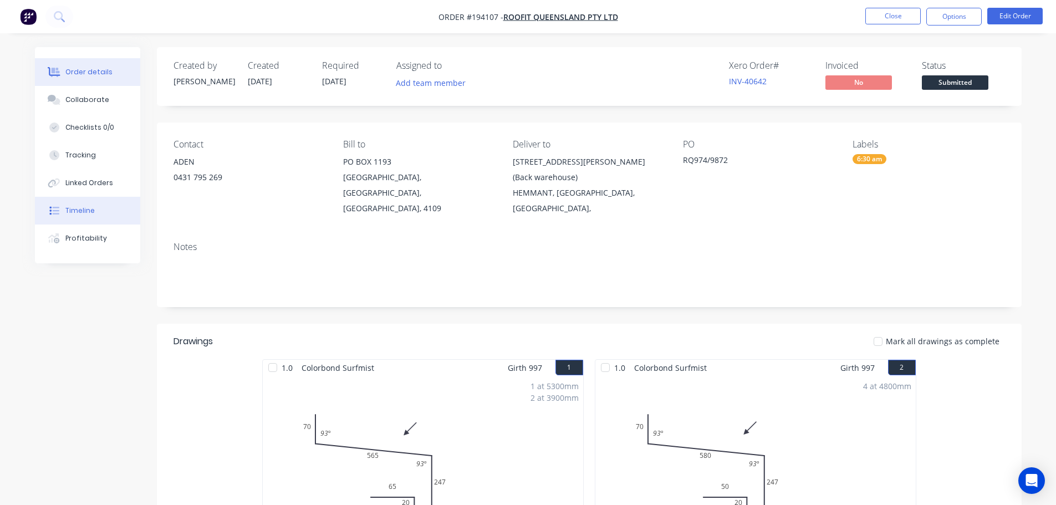
click at [78, 207] on div "Timeline" at bounding box center [79, 211] width 29 height 10
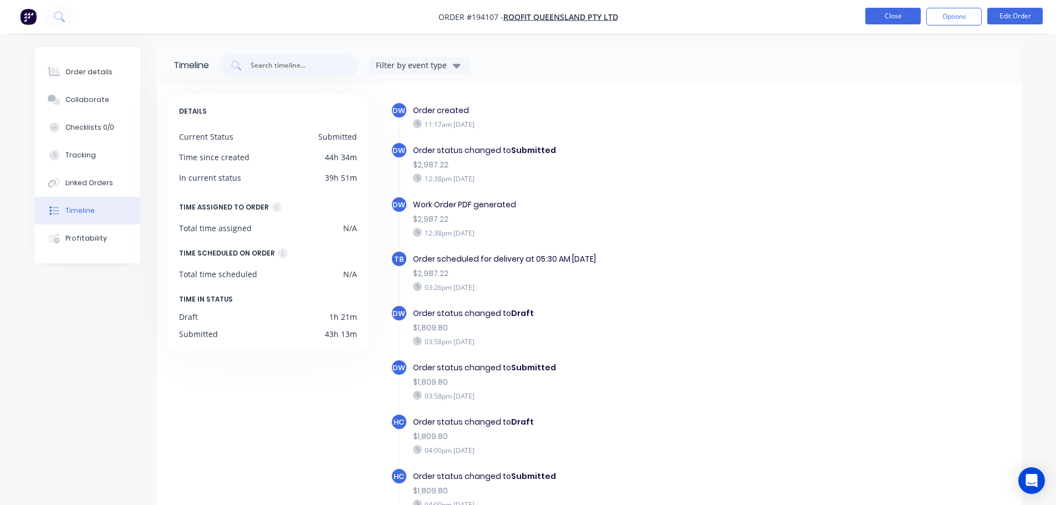
click at [894, 12] on button "Close" at bounding box center [892, 16] width 55 height 17
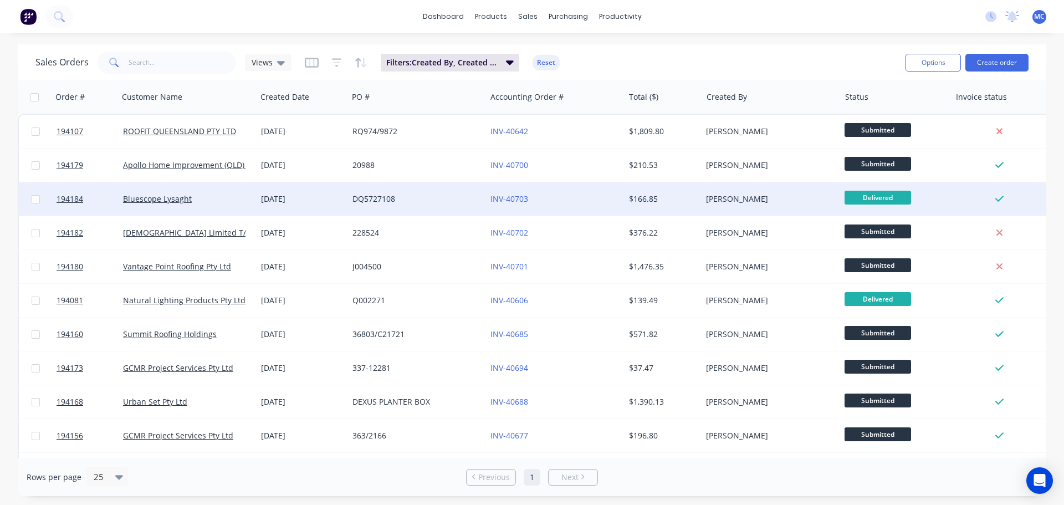
click at [463, 196] on div "DQ5727108" at bounding box center [413, 198] width 123 height 11
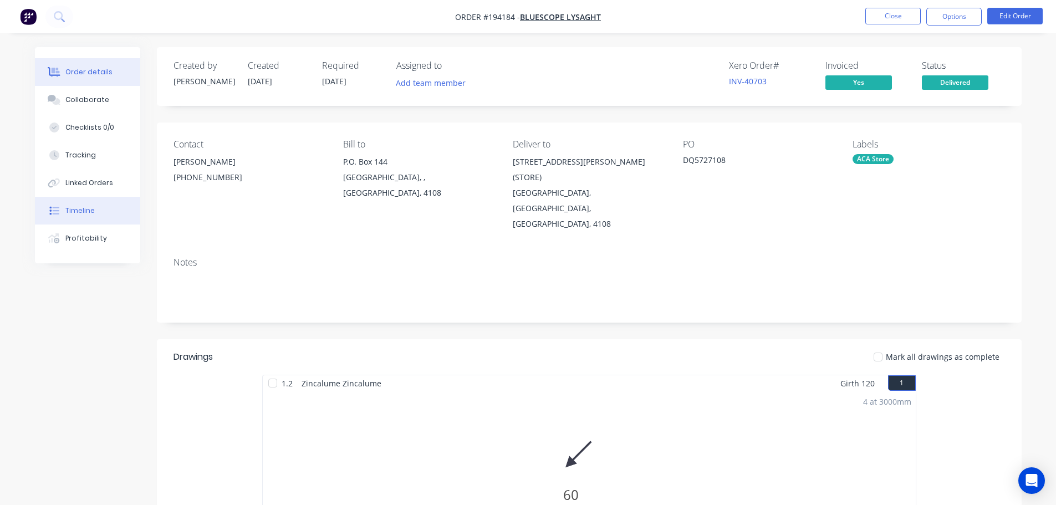
click at [79, 209] on div "Timeline" at bounding box center [79, 211] width 29 height 10
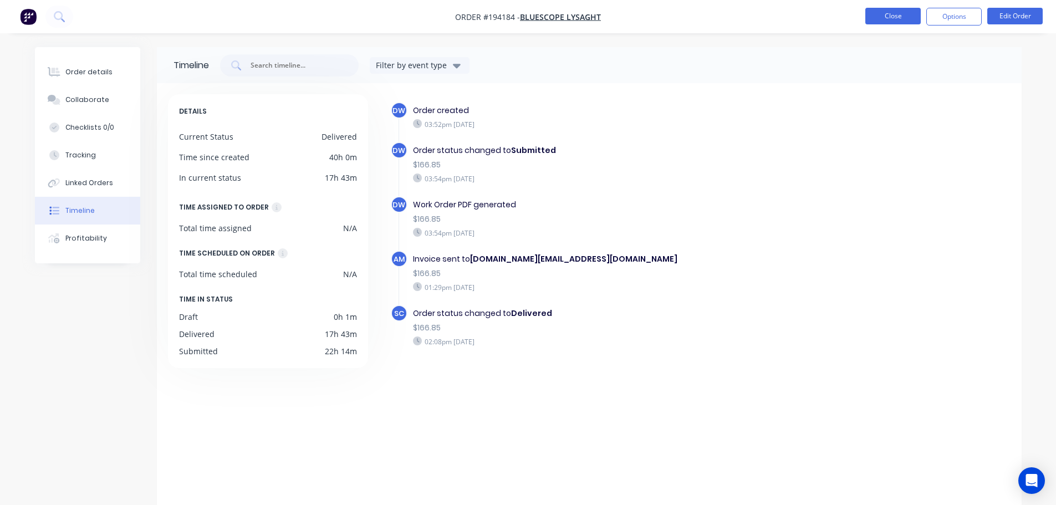
click at [888, 18] on button "Close" at bounding box center [892, 16] width 55 height 17
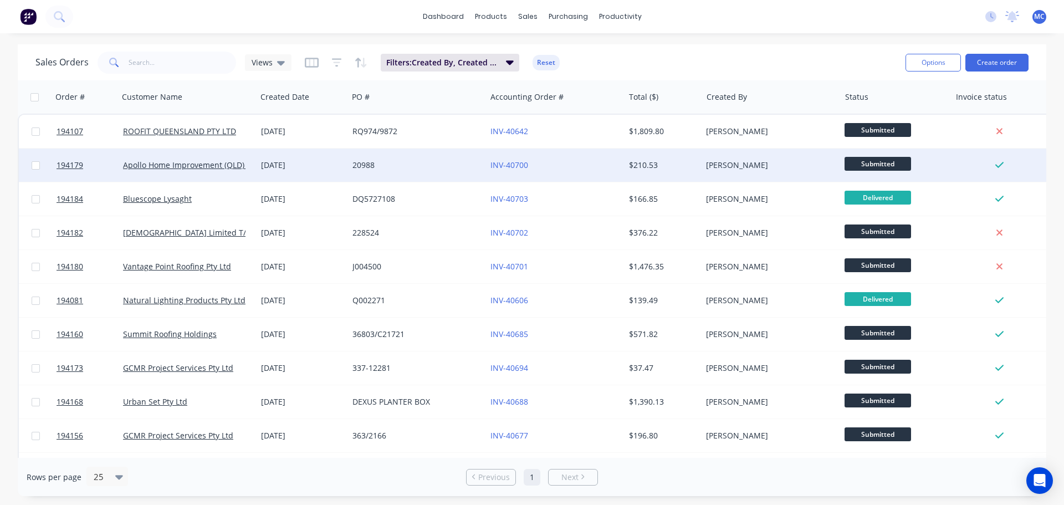
click at [426, 164] on div "20988" at bounding box center [413, 165] width 123 height 11
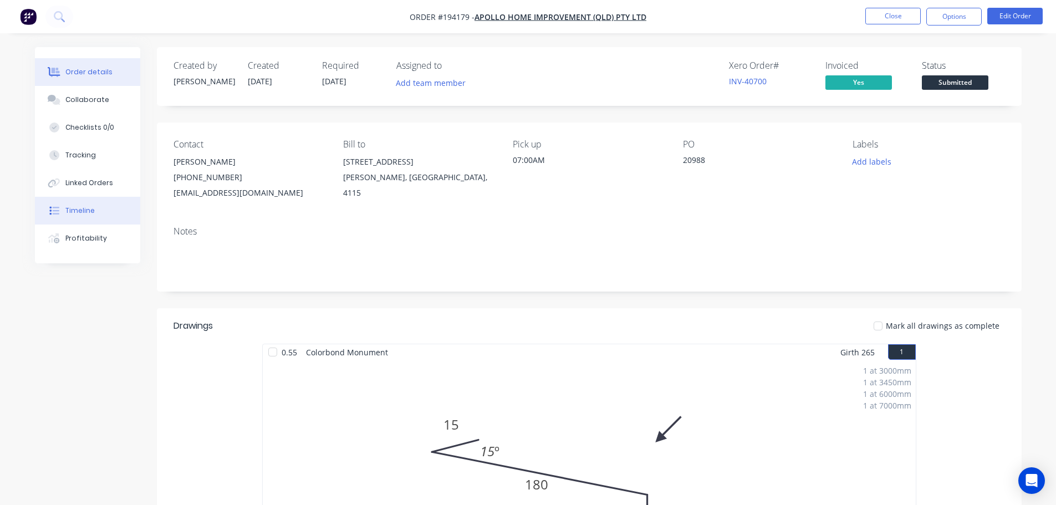
click at [81, 208] on button "Timeline" at bounding box center [87, 211] width 105 height 28
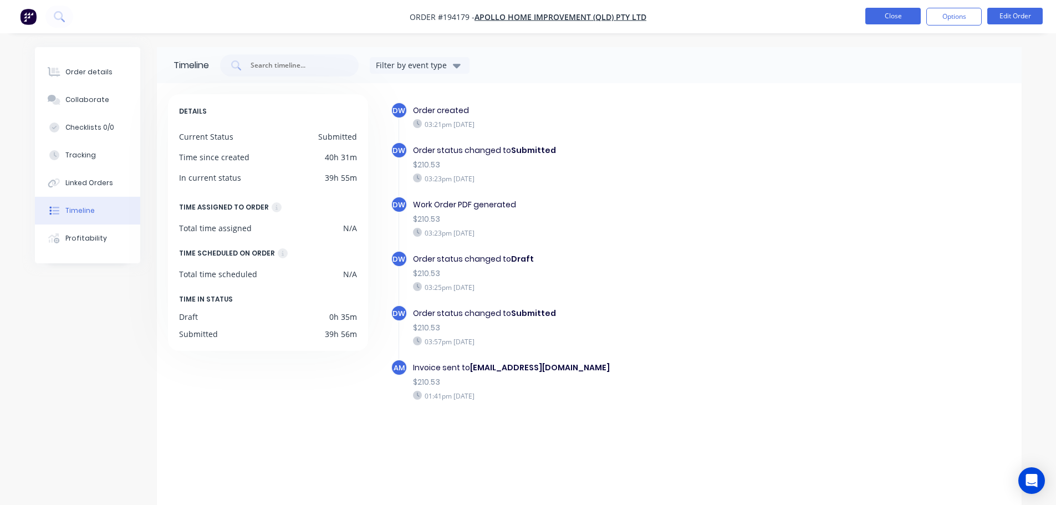
click at [896, 18] on button "Close" at bounding box center [892, 16] width 55 height 17
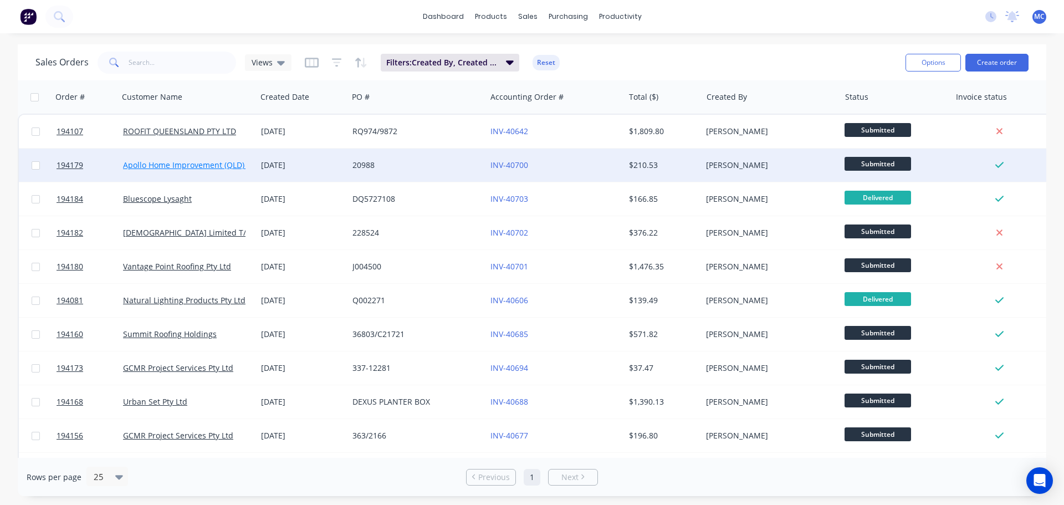
click at [209, 167] on link "Apollo Home Improvement (QLD) Pty Ltd" at bounding box center [197, 165] width 148 height 11
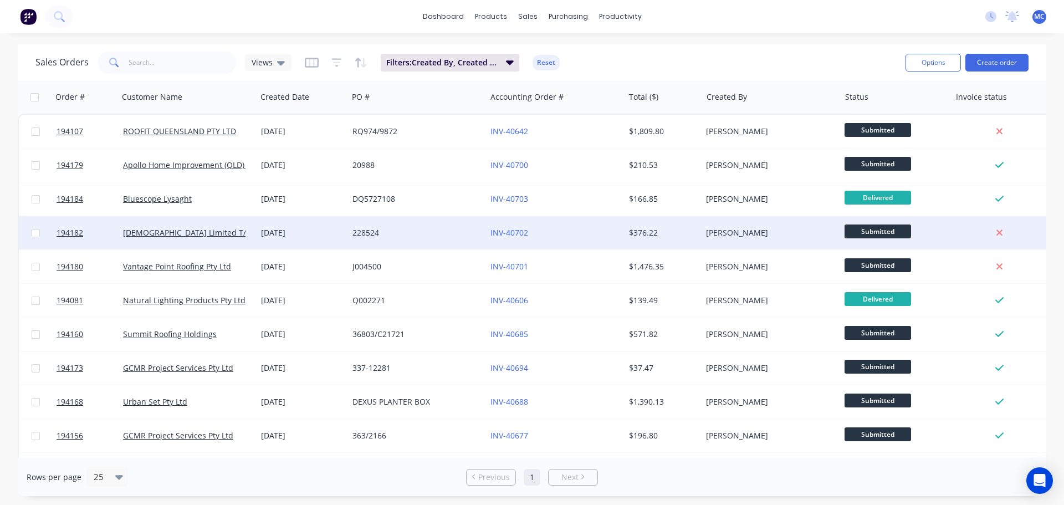
click at [423, 232] on div "228524" at bounding box center [413, 232] width 123 height 11
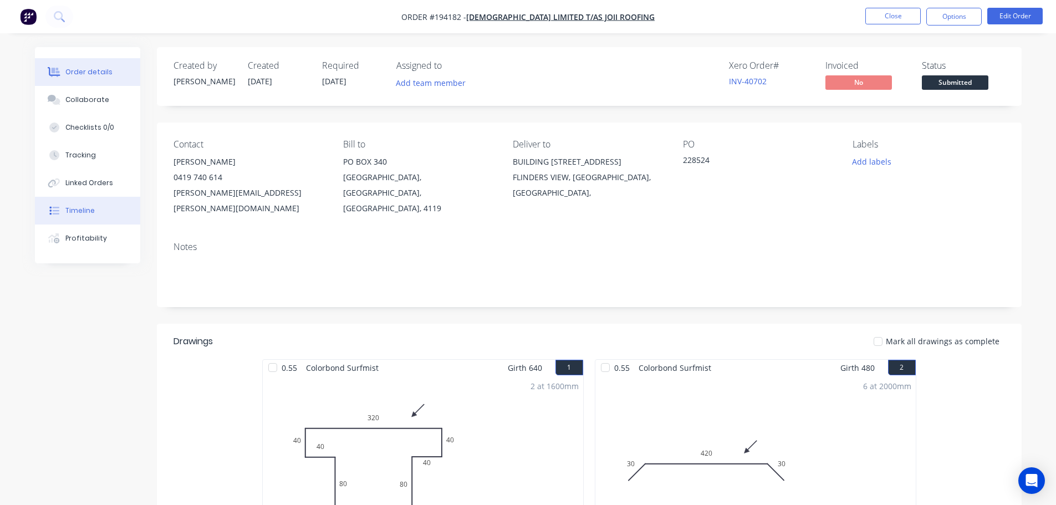
click at [81, 208] on div "Timeline" at bounding box center [79, 211] width 29 height 10
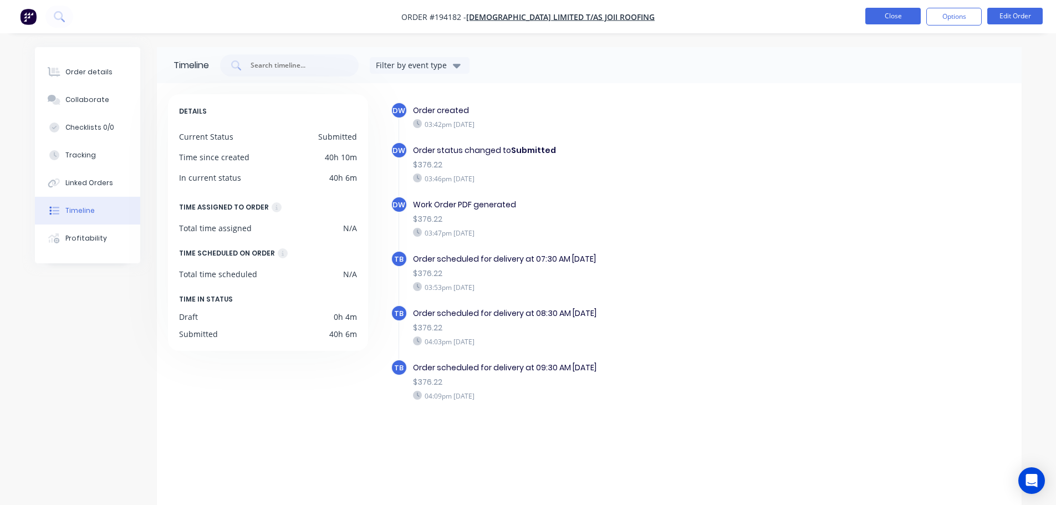
click at [898, 13] on button "Close" at bounding box center [892, 16] width 55 height 17
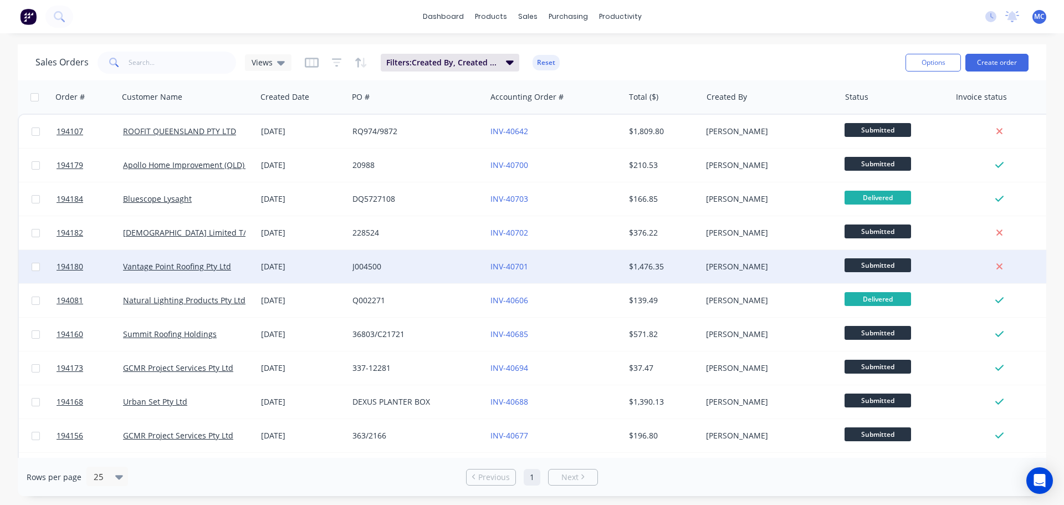
click at [374, 265] on div "J004500" at bounding box center [413, 266] width 123 height 11
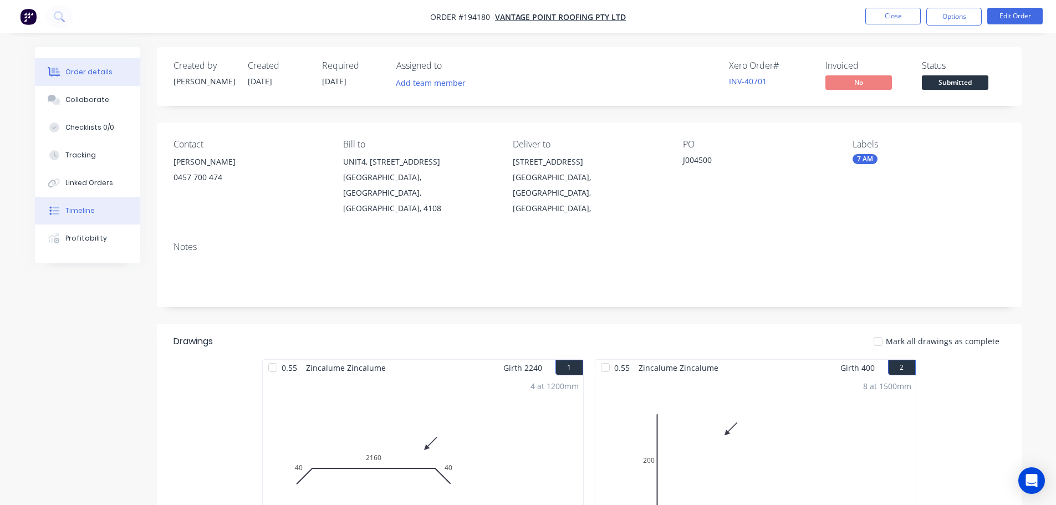
click at [79, 210] on div "Timeline" at bounding box center [79, 211] width 29 height 10
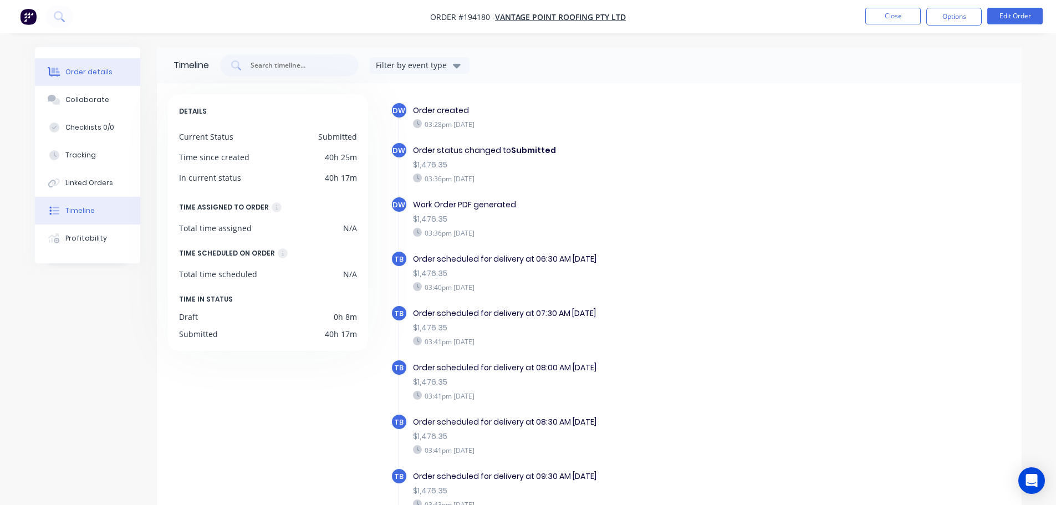
click at [72, 68] on div "Order details" at bounding box center [88, 72] width 47 height 10
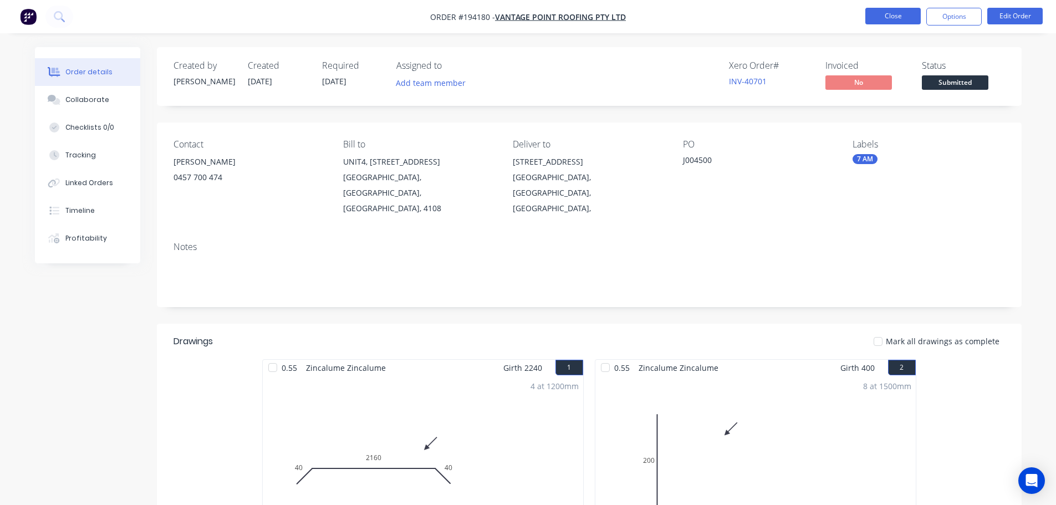
click at [889, 17] on button "Close" at bounding box center [892, 16] width 55 height 17
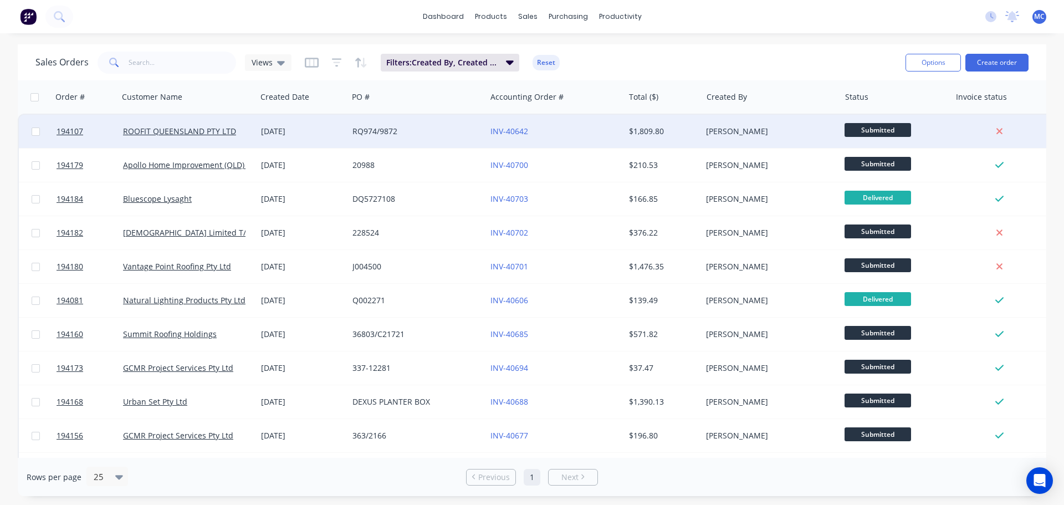
click at [334, 134] on div "[DATE]" at bounding box center [302, 131] width 83 height 11
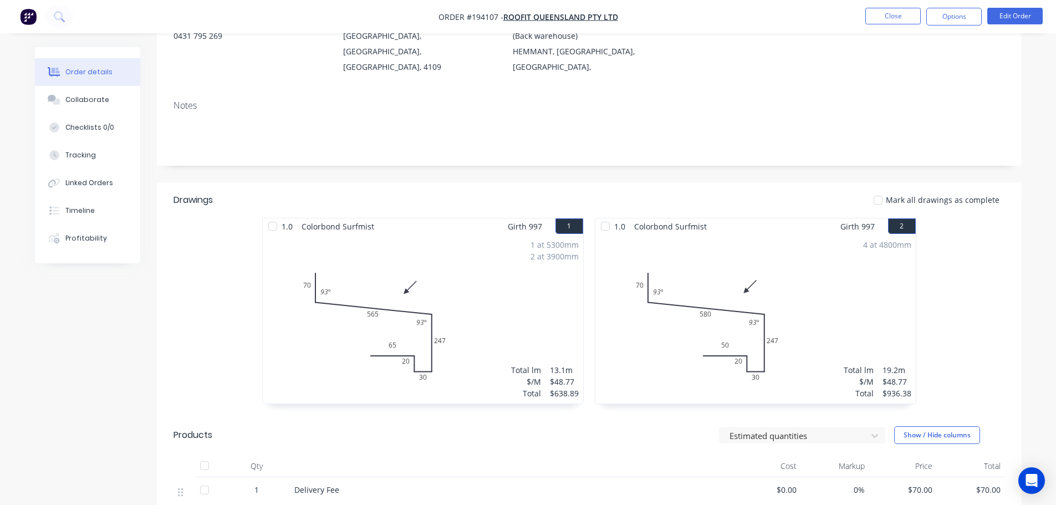
scroll to position [360, 0]
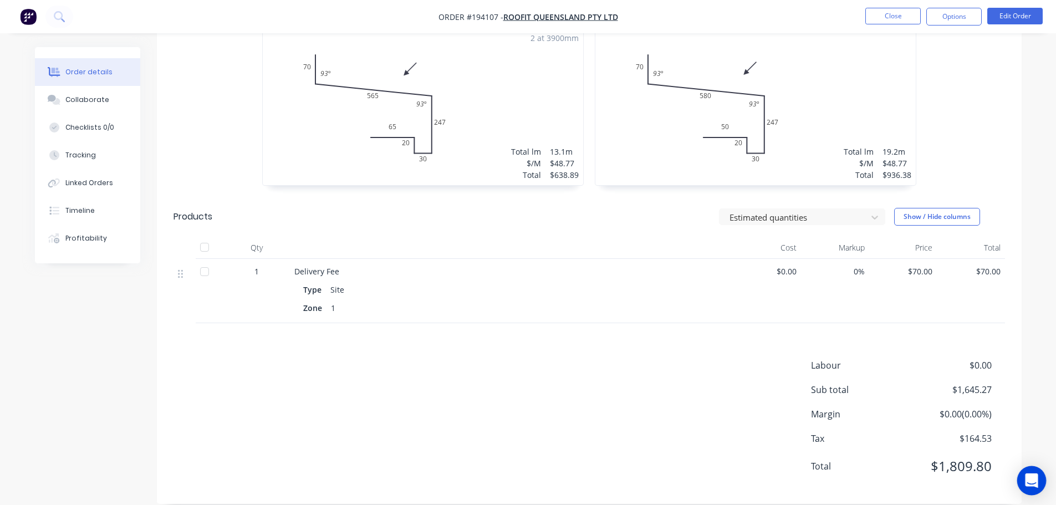
click at [1031, 478] on icon "Open Intercom Messenger" at bounding box center [1030, 480] width 13 height 14
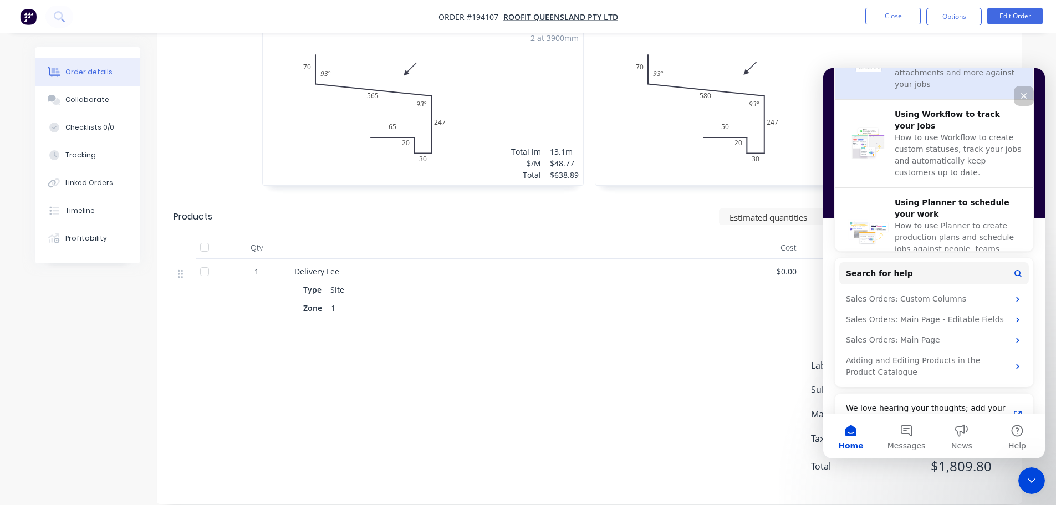
scroll to position [425, 0]
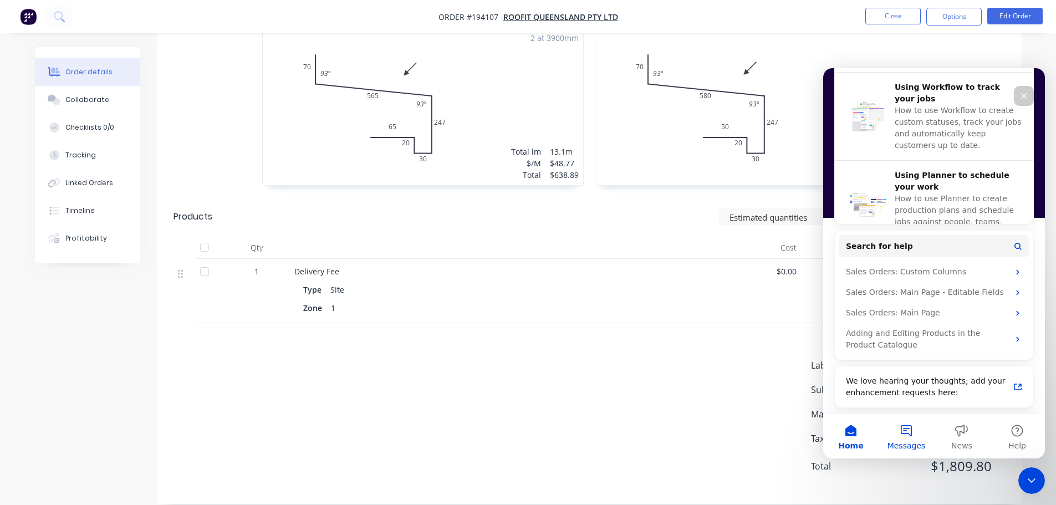
click at [908, 432] on button "Messages" at bounding box center [905, 436] width 55 height 44
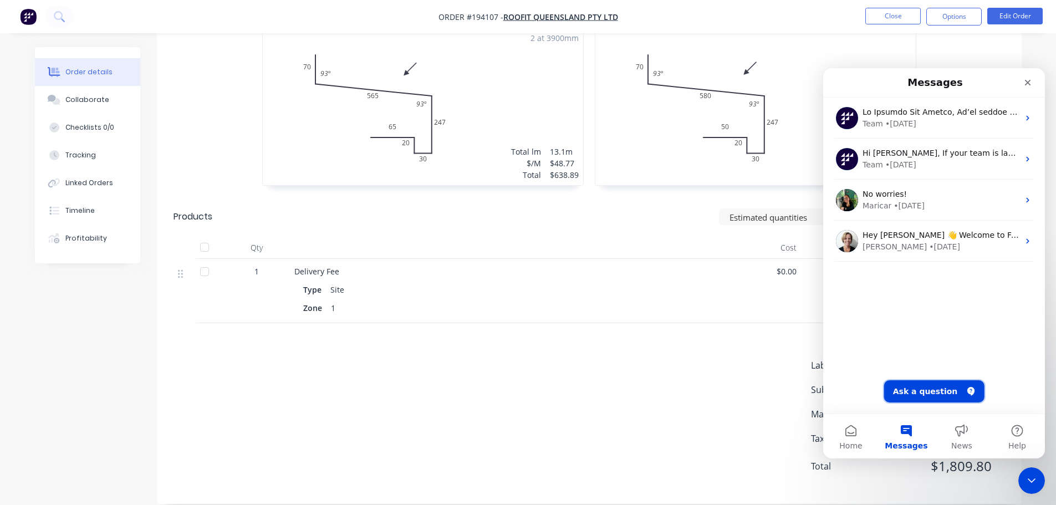
click at [927, 391] on button "Ask a question" at bounding box center [934, 391] width 100 height 22
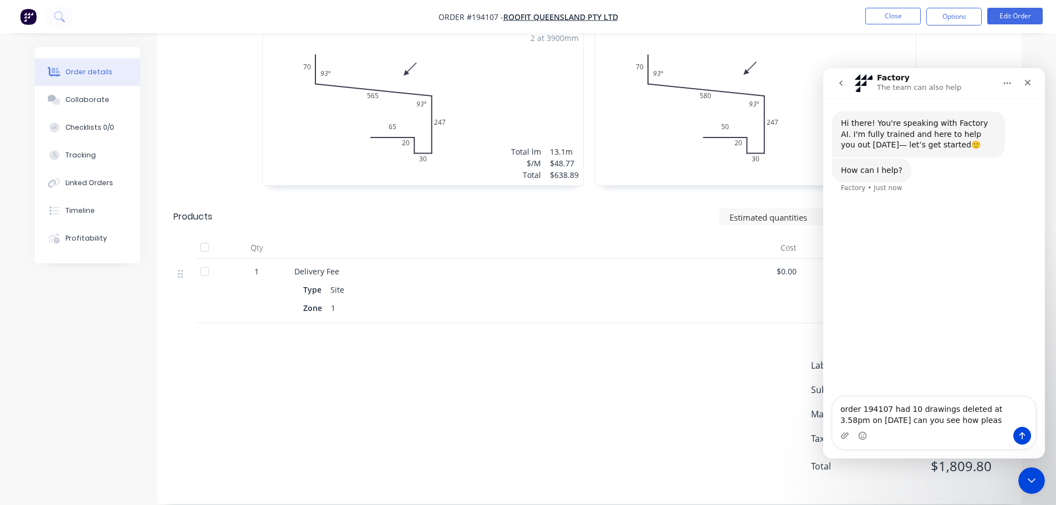
type textarea "order 194107 had 10 drawings deleted at 3.58pm on [DATE] can you see how please"
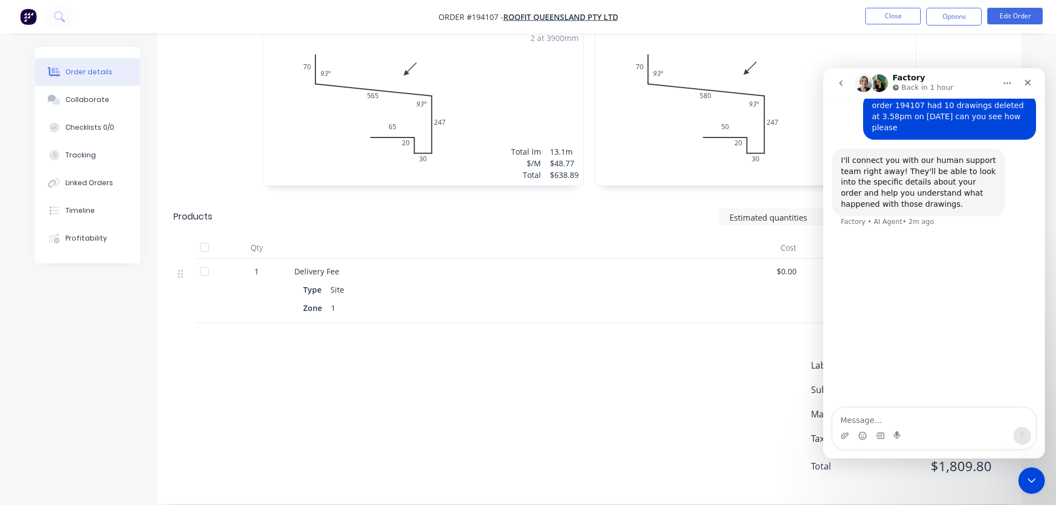
scroll to position [0, 0]
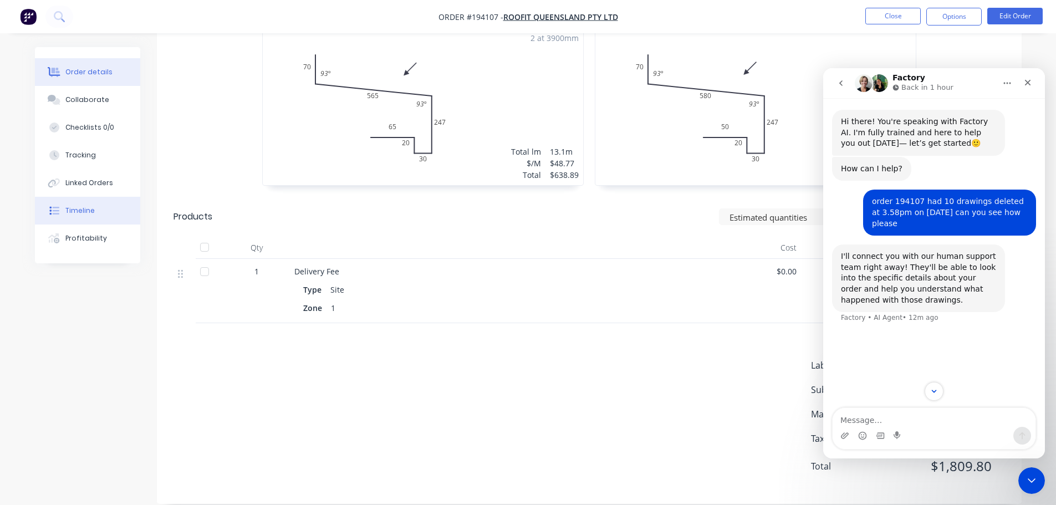
click at [68, 207] on div "Timeline" at bounding box center [79, 211] width 29 height 10
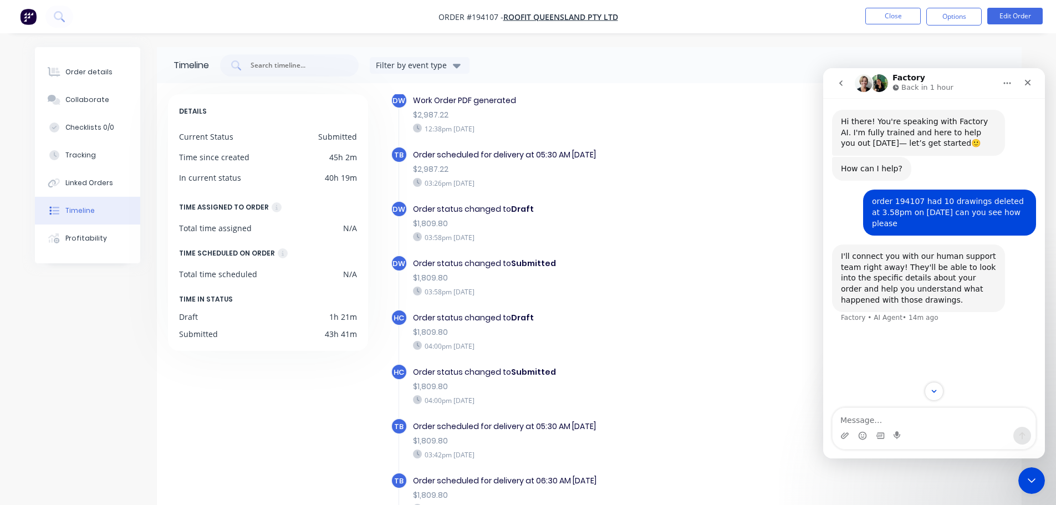
scroll to position [111, 0]
